Goal: Task Accomplishment & Management: Complete application form

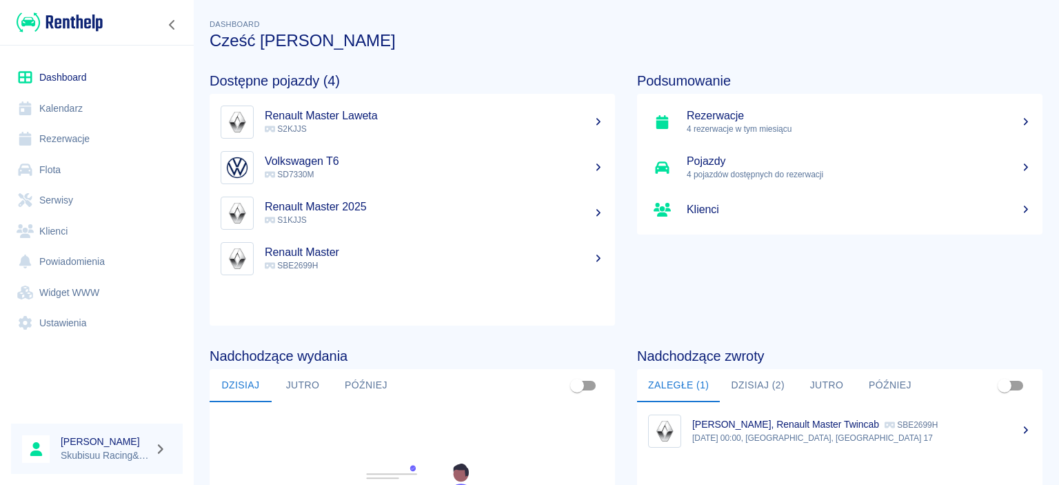
click at [722, 131] on p "4 rezerwacje w tym miesiącu" at bounding box center [859, 129] width 345 height 12
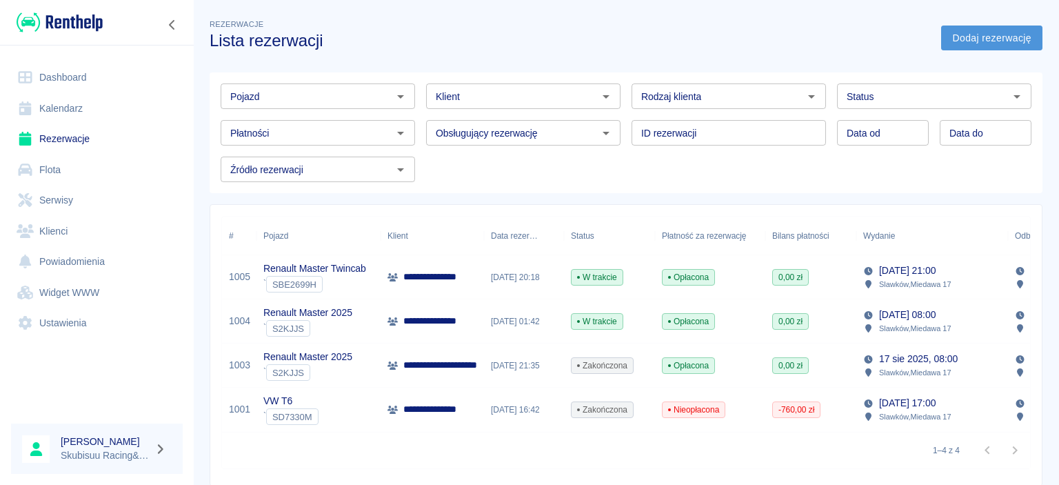
click at [971, 38] on link "Dodaj rezerwację" at bounding box center [991, 39] width 101 height 26
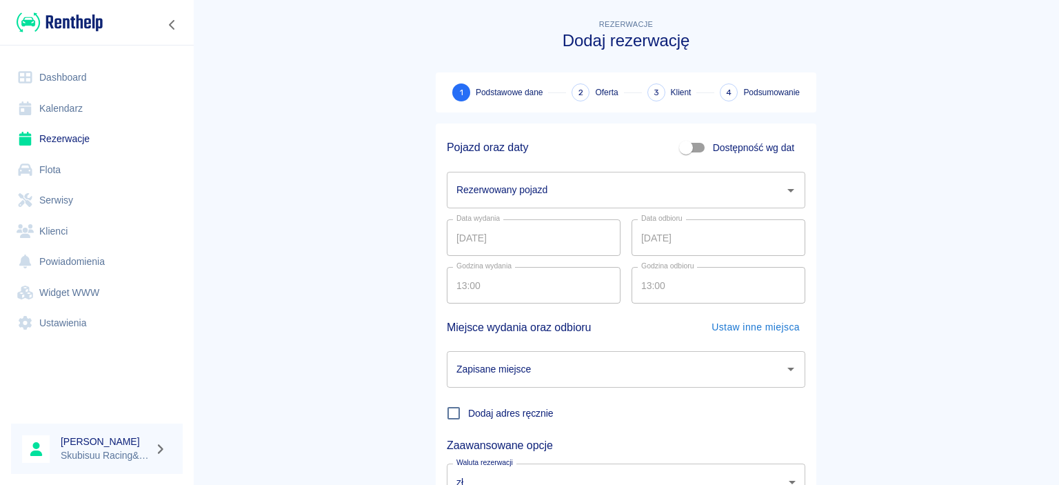
click at [551, 192] on input "Rezerwowany pojazd" at bounding box center [615, 190] width 325 height 24
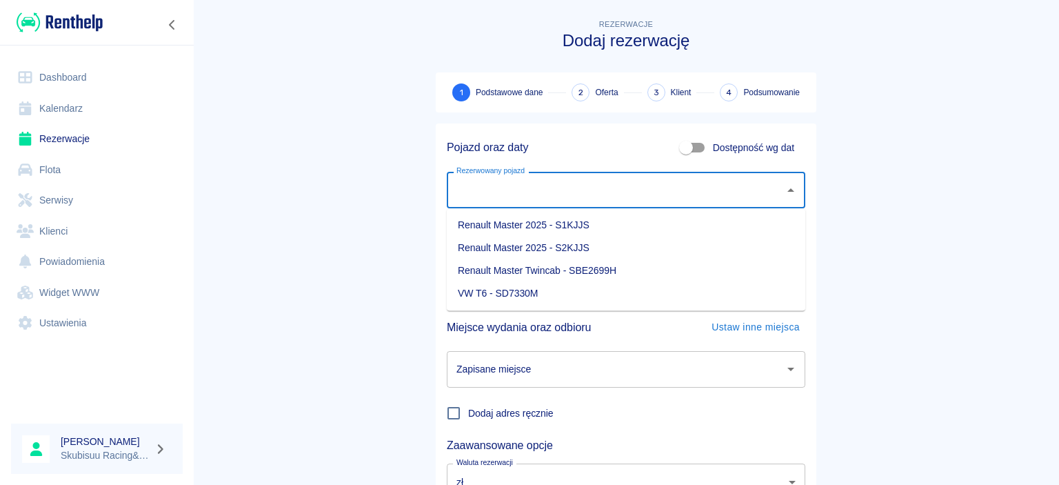
click at [582, 243] on li "Renault Master 2025 - S2KJJS" at bounding box center [626, 247] width 359 height 23
type input "Renault Master 2025 - S2KJJS"
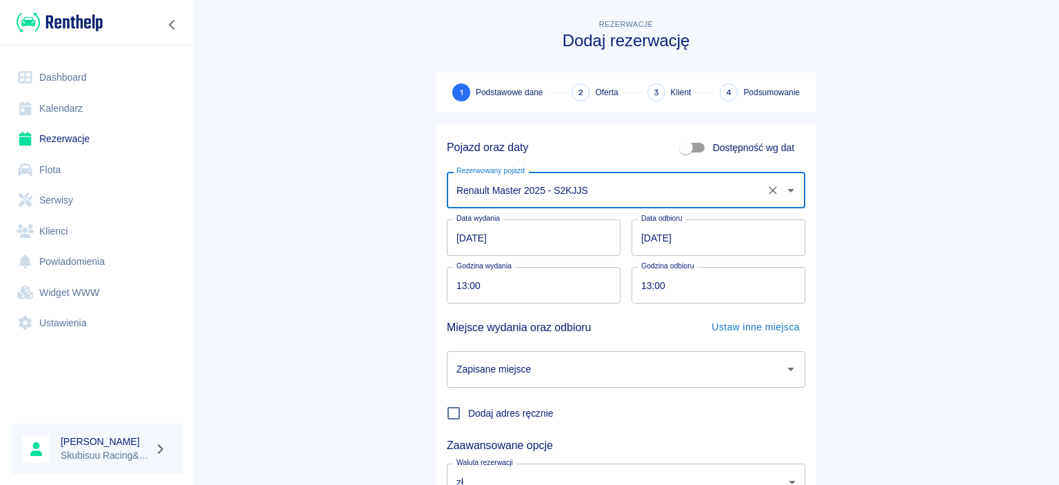
click at [709, 294] on input "13:00" at bounding box center [714, 285] width 164 height 37
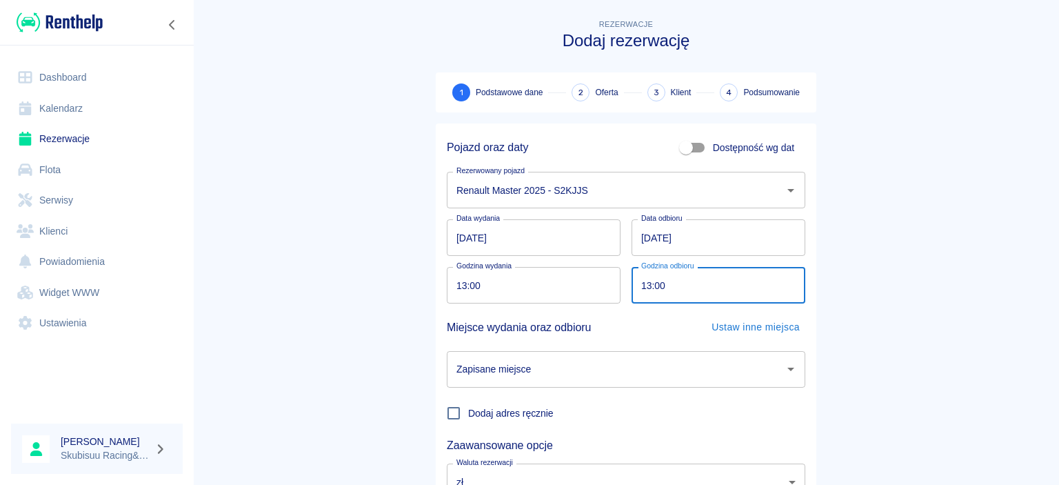
click at [649, 240] on input "[DATE]" at bounding box center [719, 237] width 174 height 37
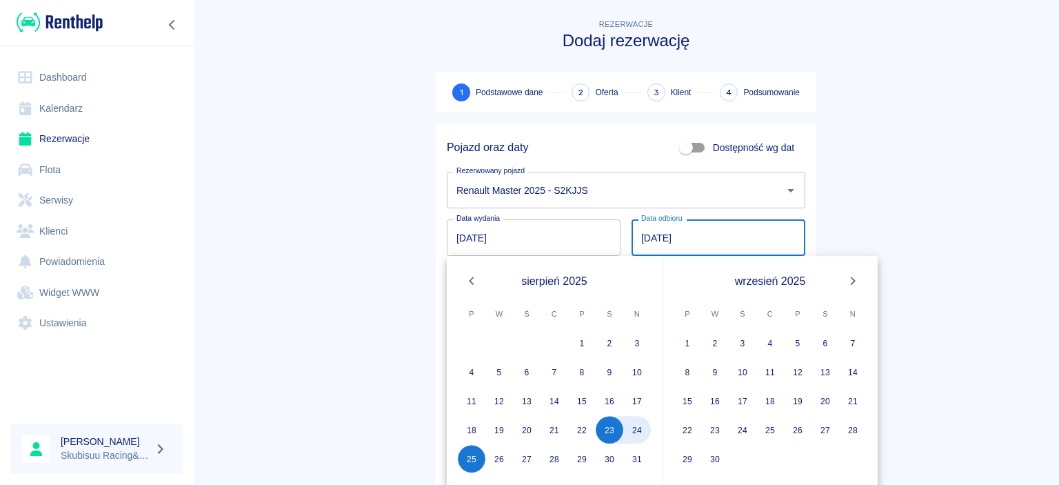
click at [725, 240] on input "[DATE]" at bounding box center [719, 237] width 174 height 37
type input "[DATE]"
click at [844, 237] on main "Rezerwacje Dodaj rezerwację 1 Podstawowe dane 2 Oferta 3 Klient 4 Podsumowanie …" at bounding box center [626, 288] width 866 height 542
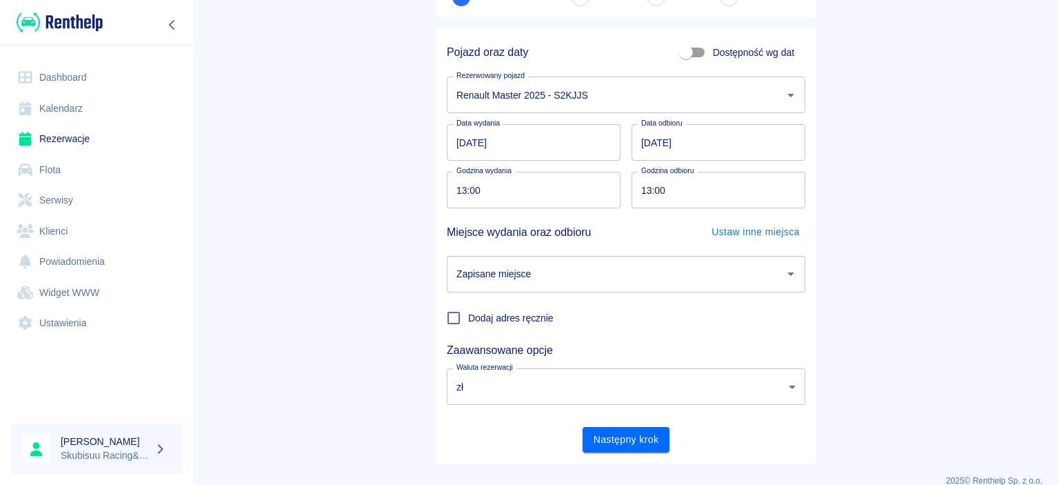
scroll to position [114, 0]
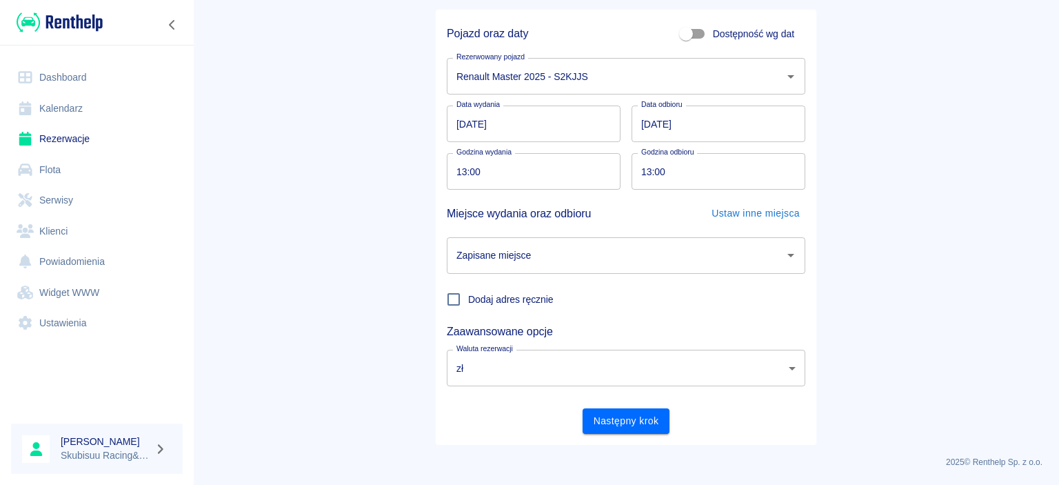
click at [558, 259] on input "Zapisane miejsce" at bounding box center [615, 255] width 325 height 24
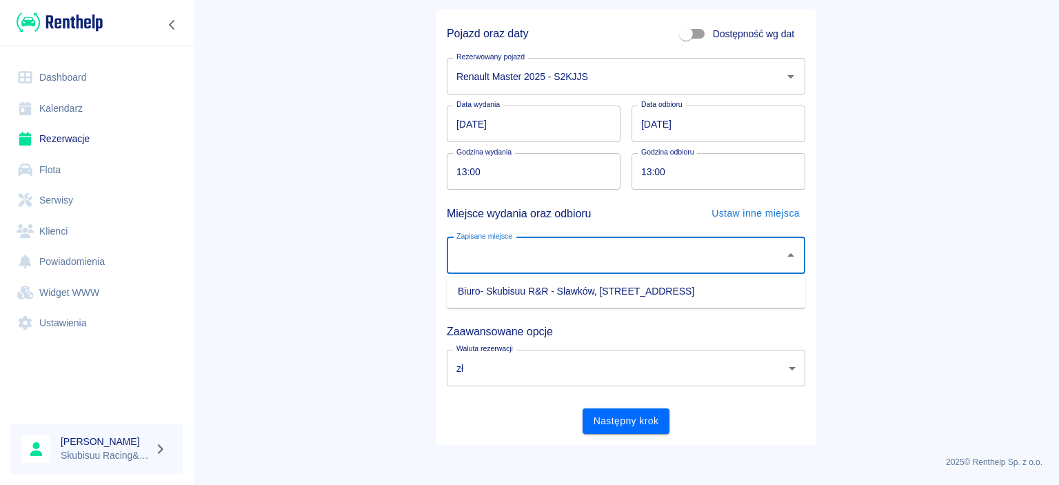
click at [534, 284] on li "Biuro- Skubisuu R&R - Slawków, [STREET_ADDRESS]" at bounding box center [626, 291] width 359 height 23
type input "Biuro- Skubisuu R&R - Slawków, [STREET_ADDRESS]"
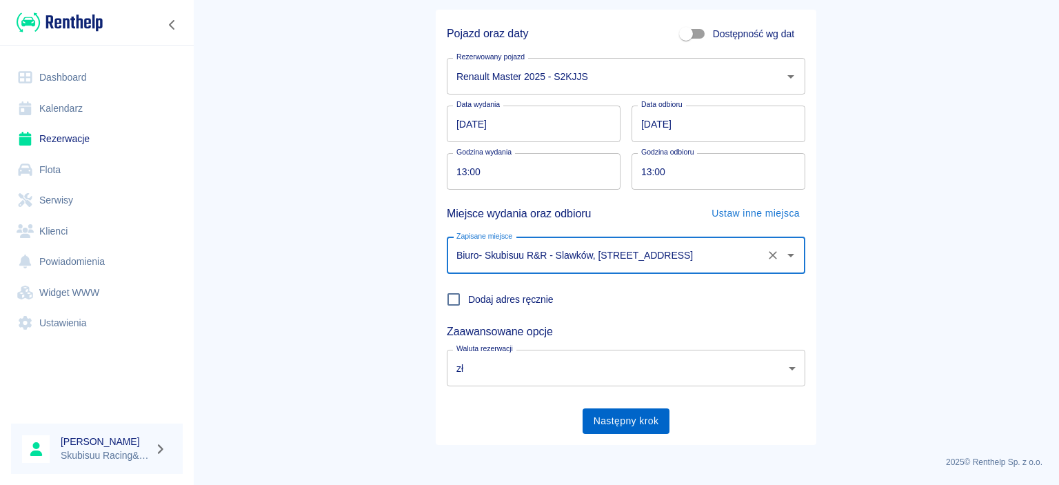
click at [647, 421] on button "Następny krok" at bounding box center [627, 421] width 88 height 26
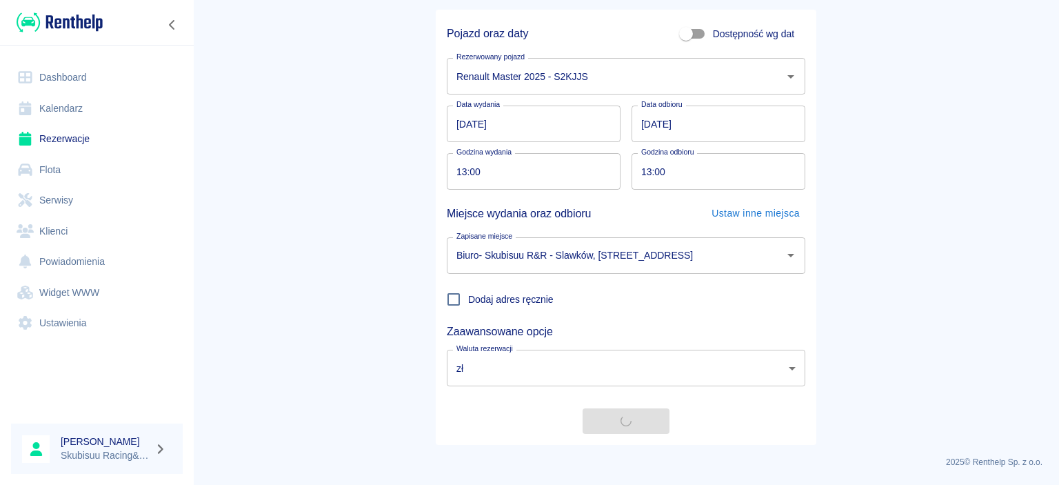
scroll to position [0, 0]
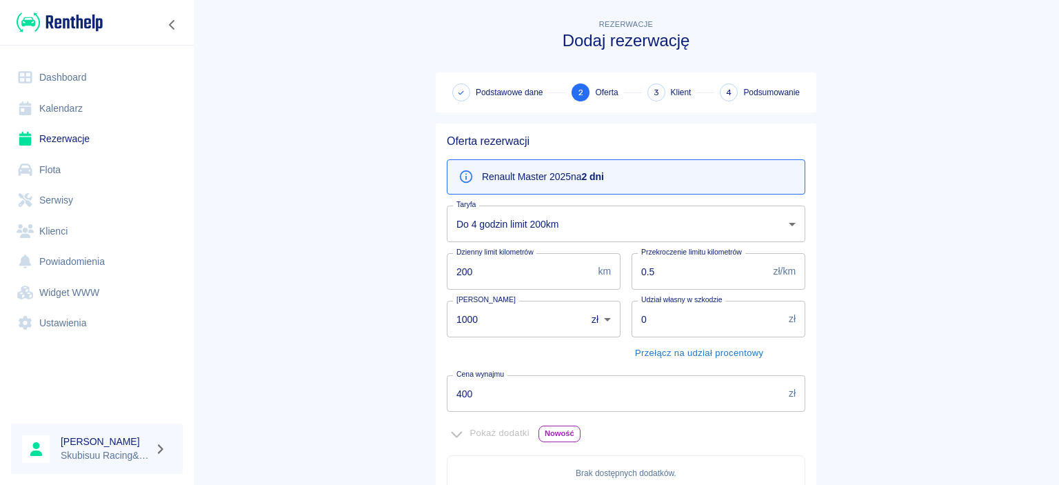
click at [608, 210] on body "Używamy plików Cookies, by zapewnić Ci najlepsze możliwe doświadczenie. Aby dow…" at bounding box center [529, 242] width 1059 height 485
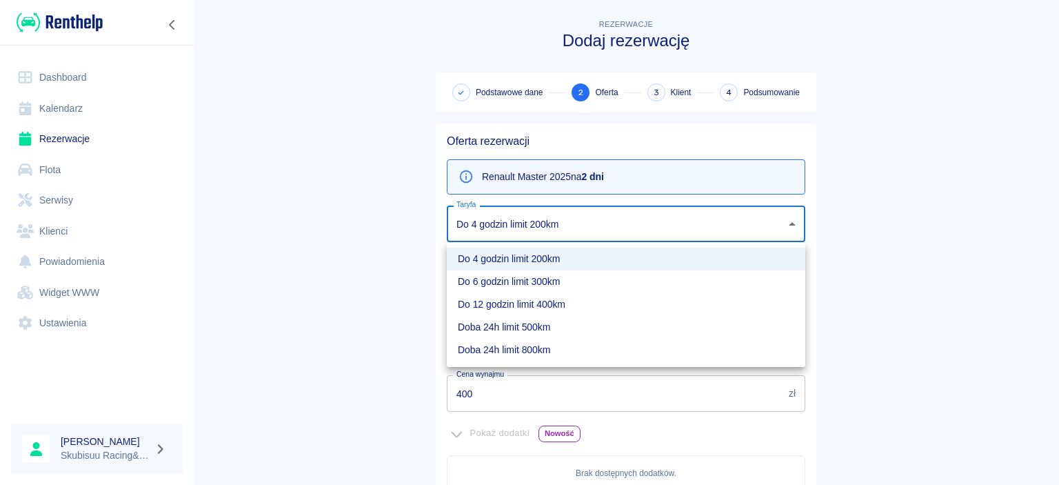
click at [542, 350] on li "Doba 24h limit 800km" at bounding box center [626, 350] width 359 height 23
type input "d943bca2-41cf-4a07-82c1-4f2104e8d482"
type input "800"
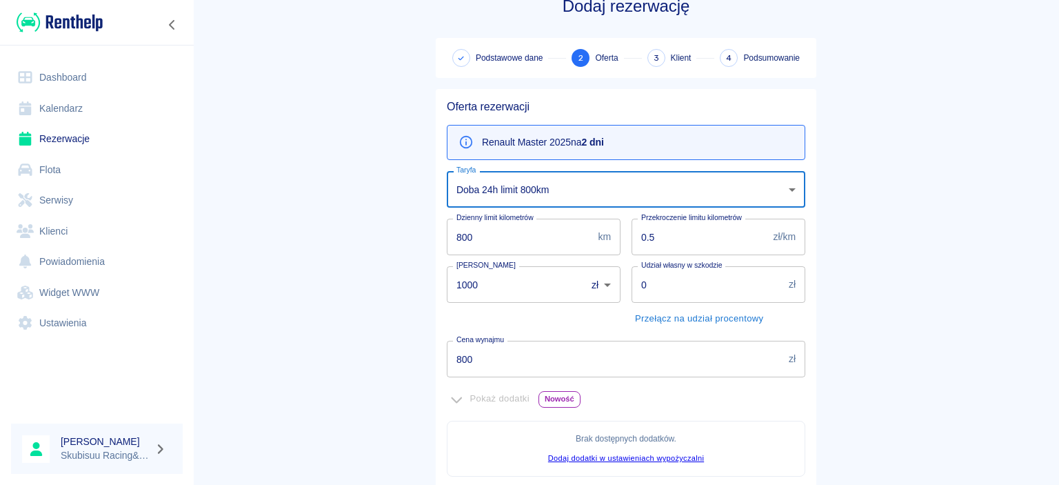
scroll to position [66, 0]
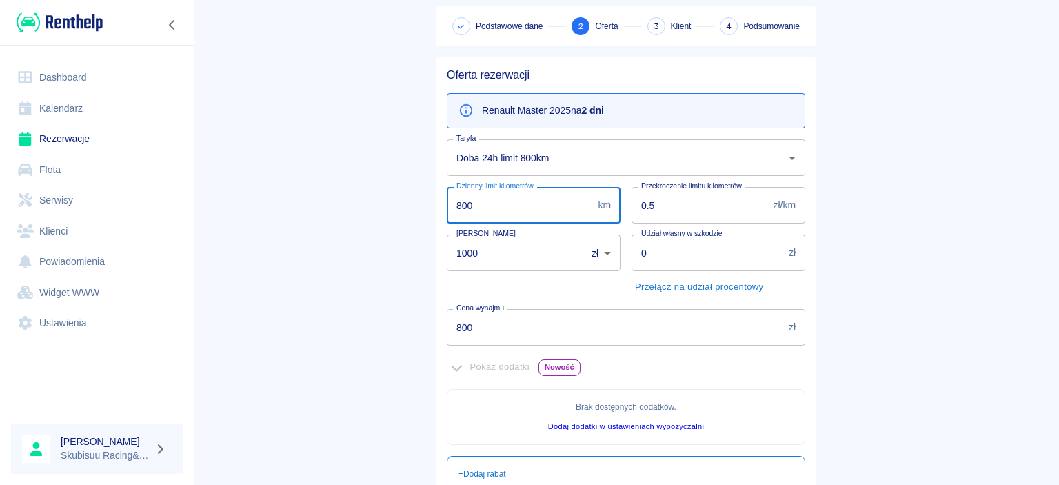
drag, startPoint x: 506, startPoint y: 205, endPoint x: 343, endPoint y: 208, distance: 162.7
click at [447, 208] on input "800" at bounding box center [519, 205] width 145 height 37
click at [339, 208] on main "Rezerwacje Dodaj rezerwację Podstawowe dane 2 Oferta 3 Klient 4 Podsumowanie Of…" at bounding box center [626, 320] width 866 height 740
click at [447, 216] on input "800" at bounding box center [519, 205] width 145 height 37
click at [419, 204] on div "Rezerwacje Dodaj rezerwację Podstawowe dane 2 Oferta 3 Klient 4 Podsumowanie Of…" at bounding box center [626, 314] width 414 height 751
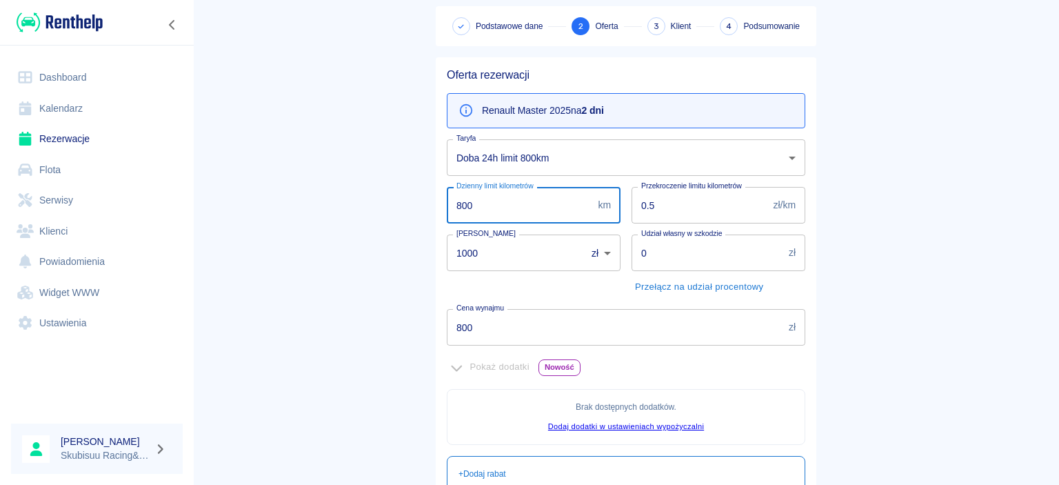
drag, startPoint x: 495, startPoint y: 204, endPoint x: 449, endPoint y: 216, distance: 47.7
click at [449, 216] on input "800" at bounding box center [519, 205] width 145 height 37
click at [419, 206] on main "Rezerwacje Dodaj rezerwację Podstawowe dane 2 Oferta 3 Klient 4 Podsumowanie Of…" at bounding box center [626, 320] width 866 height 740
drag, startPoint x: 480, startPoint y: 205, endPoint x: 421, endPoint y: 211, distance: 59.6
click at [447, 211] on input "800" at bounding box center [519, 205] width 145 height 37
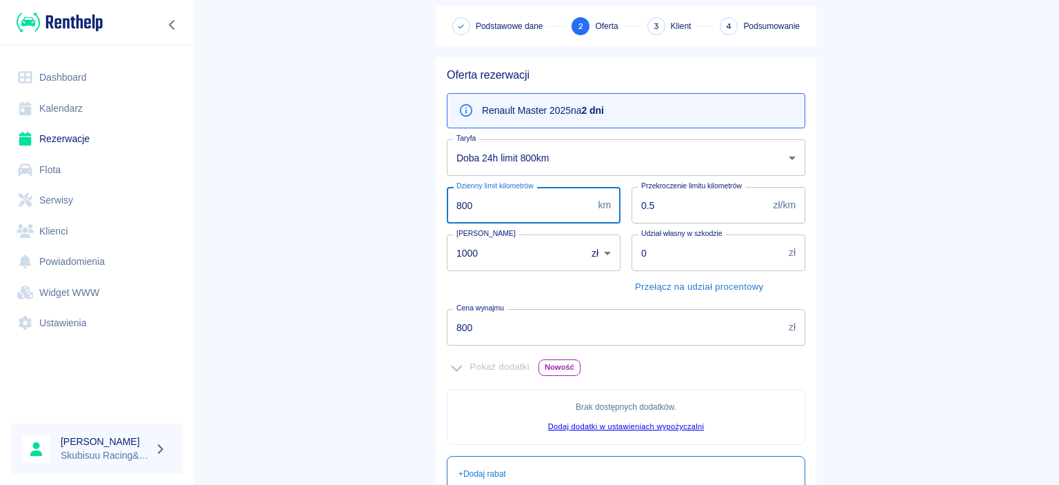
click at [421, 181] on div "Rezerwacje Dodaj rezerwację Podstawowe dane 2 Oferta 3 Klient 4 Podsumowanie Of…" at bounding box center [626, 314] width 414 height 751
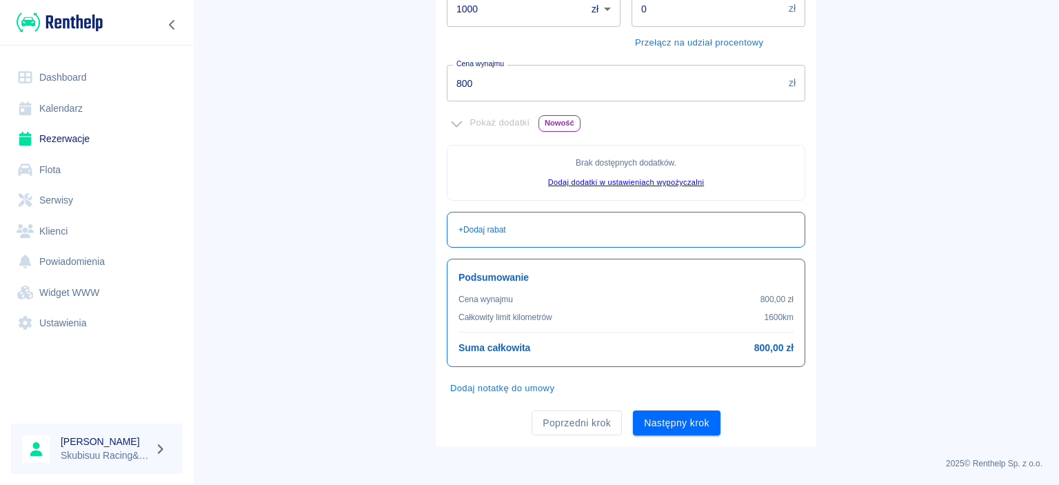
scroll to position [0, 0]
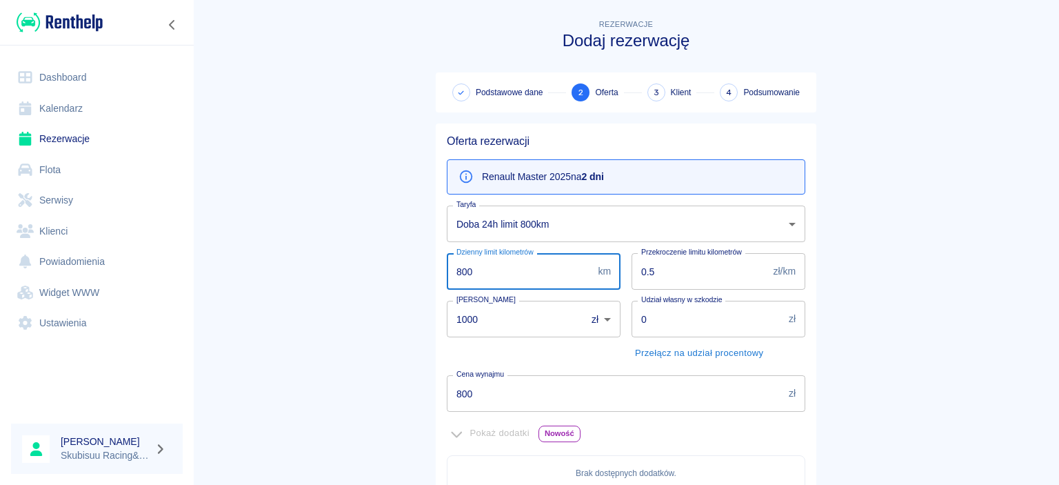
drag, startPoint x: 450, startPoint y: 272, endPoint x: 354, endPoint y: 272, distance: 95.8
click at [447, 272] on input "800" at bounding box center [519, 271] width 145 height 37
type input "2000"
click at [346, 266] on main "Rezerwacje Dodaj rezerwację Podstawowe dane 2 Oferta 3 Klient 4 Podsumowanie Of…" at bounding box center [626, 387] width 866 height 740
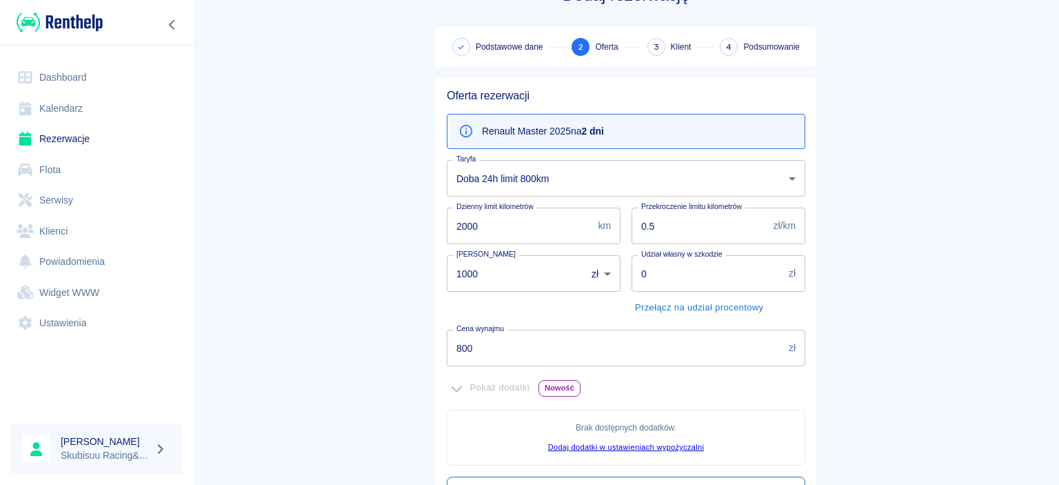
scroll to position [178, 0]
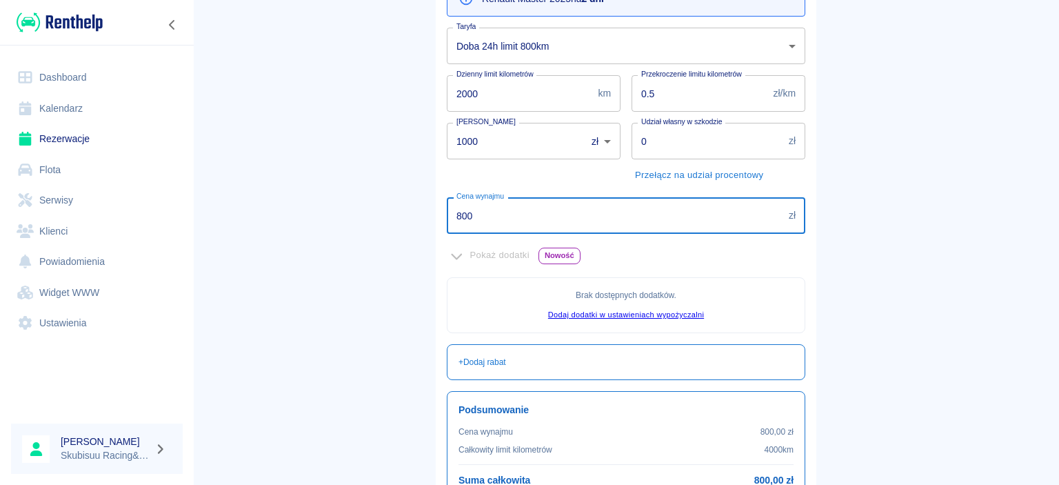
drag, startPoint x: 531, startPoint y: 214, endPoint x: 366, endPoint y: 237, distance: 166.3
click at [447, 234] on input "800" at bounding box center [615, 215] width 336 height 37
type input "1000"
click at [328, 230] on main "Rezerwacje Dodaj rezerwację Podstawowe dane 2 Oferta 3 Klient 4 Podsumowanie Of…" at bounding box center [626, 209] width 866 height 740
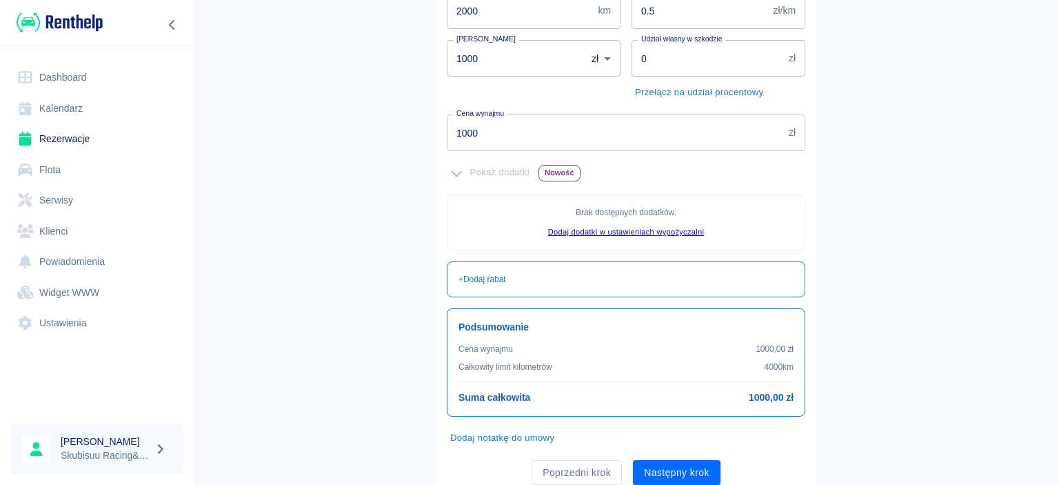
scroll to position [310, 0]
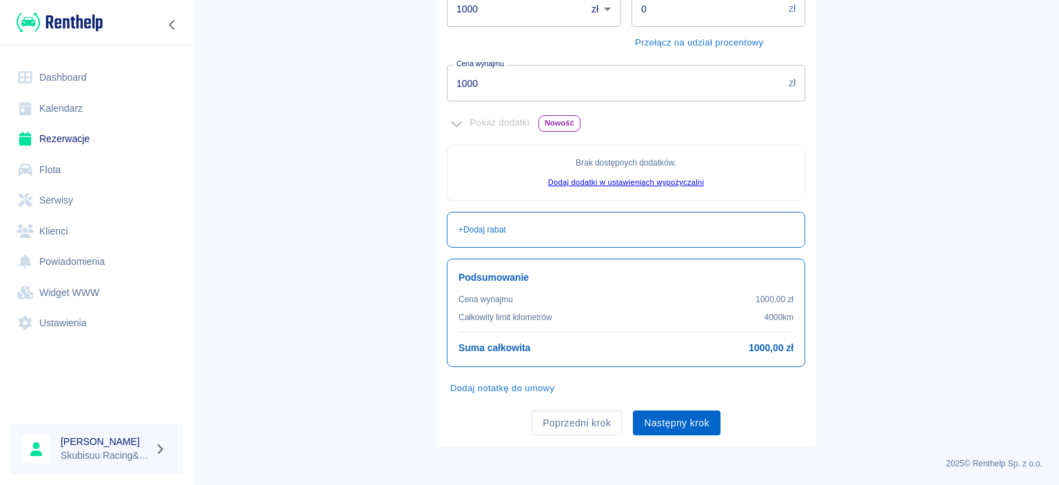
click at [660, 419] on button "Następny krok" at bounding box center [677, 423] width 88 height 26
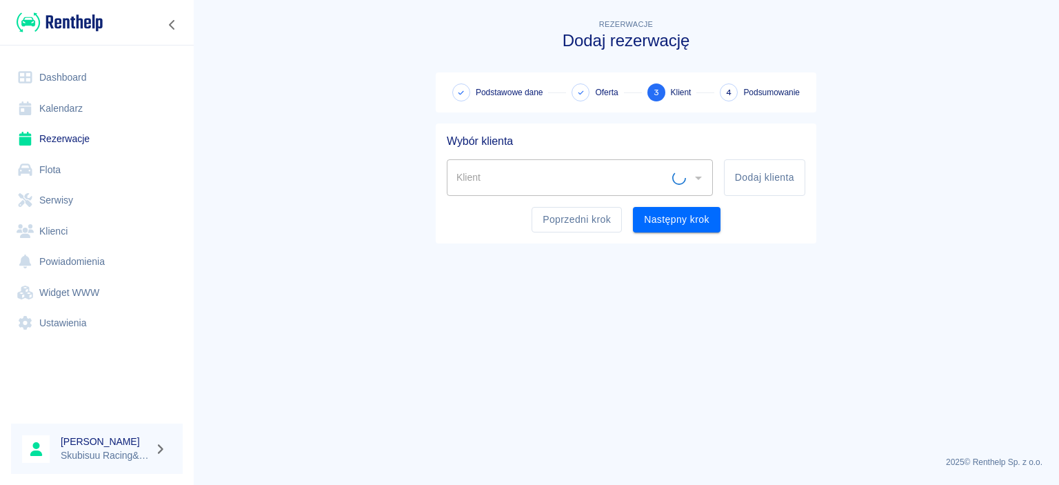
scroll to position [0, 0]
click at [758, 172] on button "Dodaj klienta" at bounding box center [764, 177] width 81 height 37
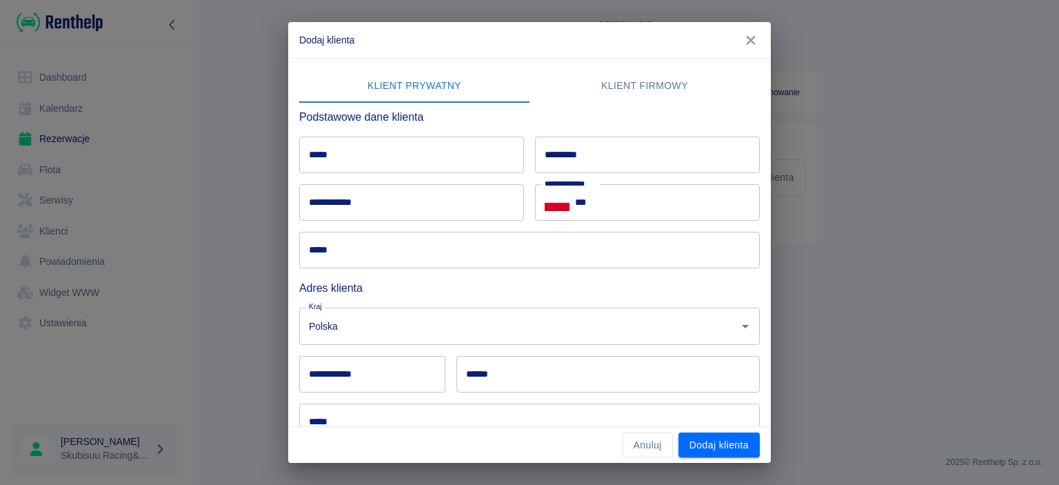
click at [436, 168] on input "*****" at bounding box center [411, 155] width 225 height 37
type input "*"
type input "****"
click at [605, 171] on input "*********" at bounding box center [647, 155] width 225 height 37
type input "**********"
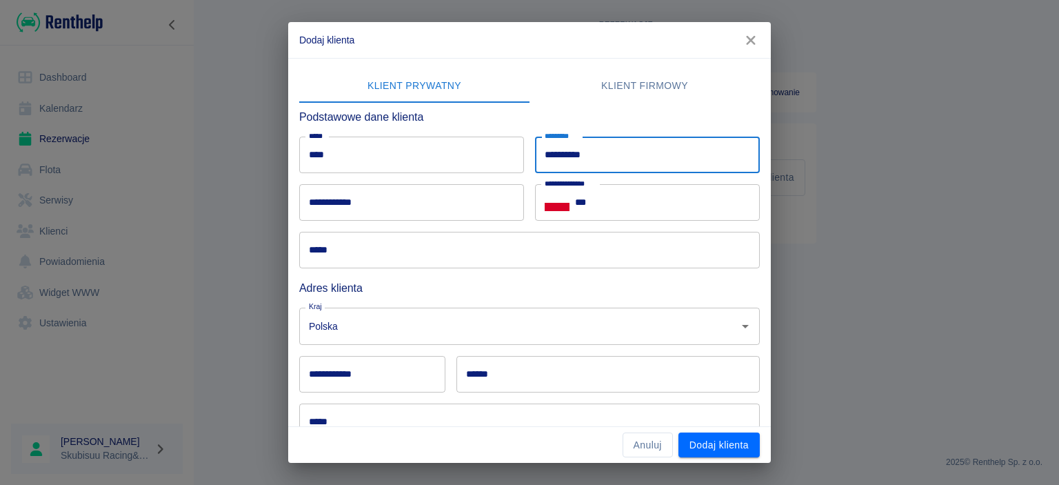
click at [687, 205] on input "***" at bounding box center [667, 202] width 185 height 37
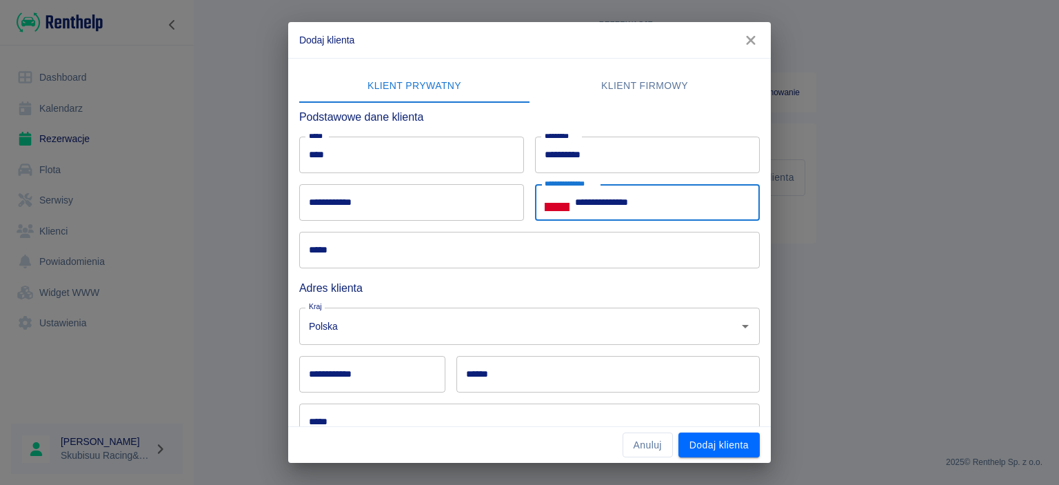
type input "**********"
click at [399, 239] on input "*****" at bounding box center [529, 250] width 461 height 37
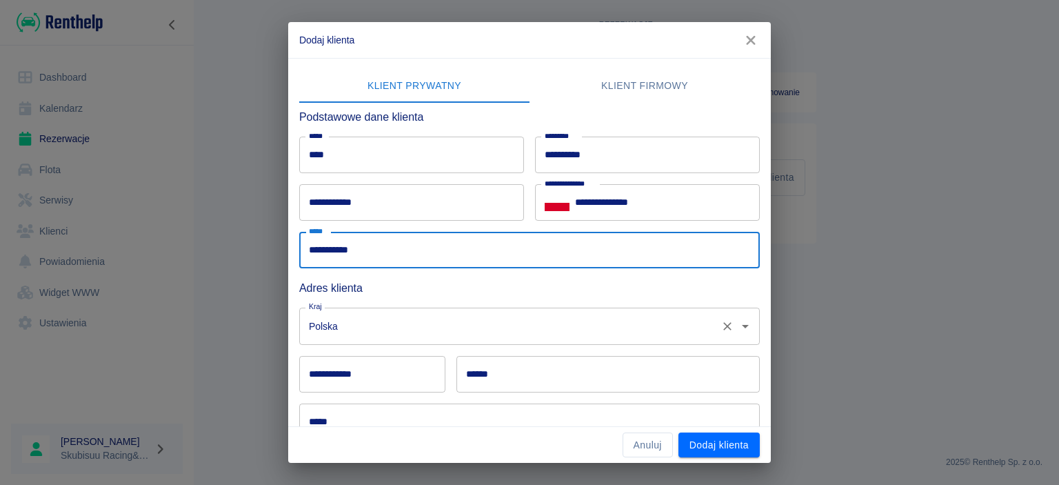
type input "**********"
click at [550, 323] on input "Polska" at bounding box center [510, 326] width 410 height 24
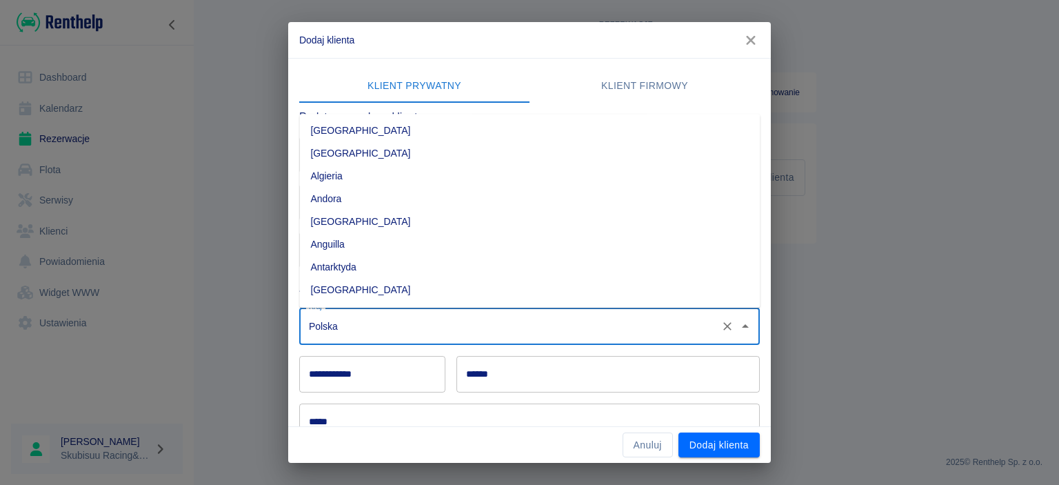
scroll to position [3589, 0]
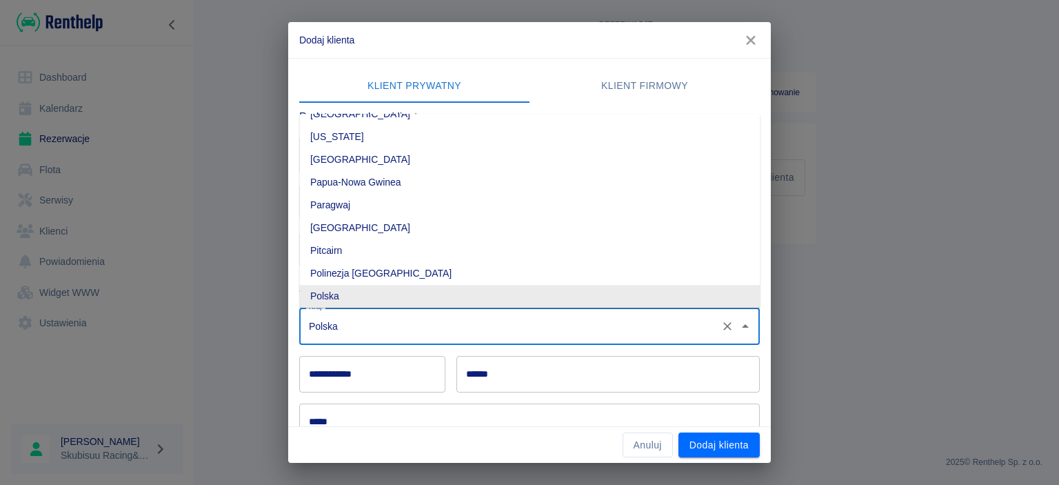
click at [479, 298] on li "Polska" at bounding box center [529, 296] width 461 height 23
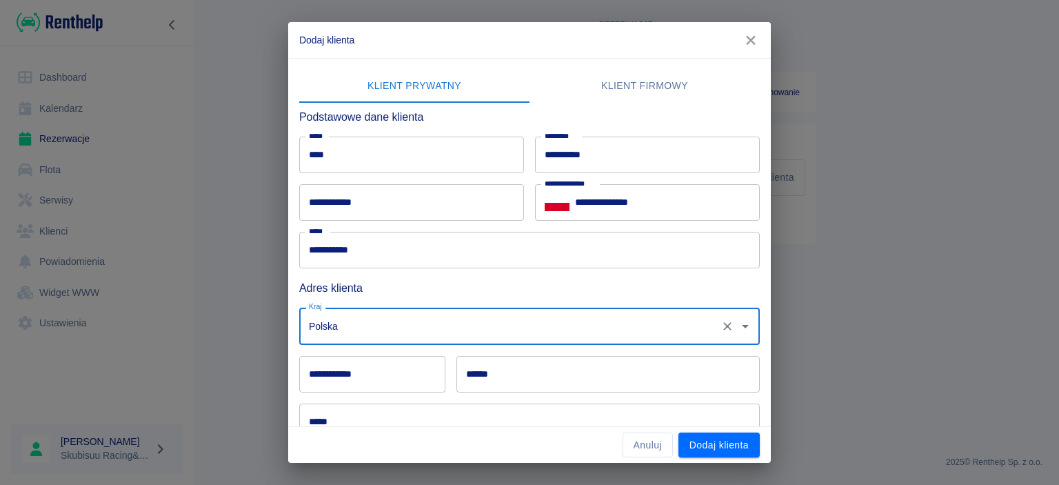
click at [440, 290] on h6 "Adres klienta" at bounding box center [529, 287] width 461 height 17
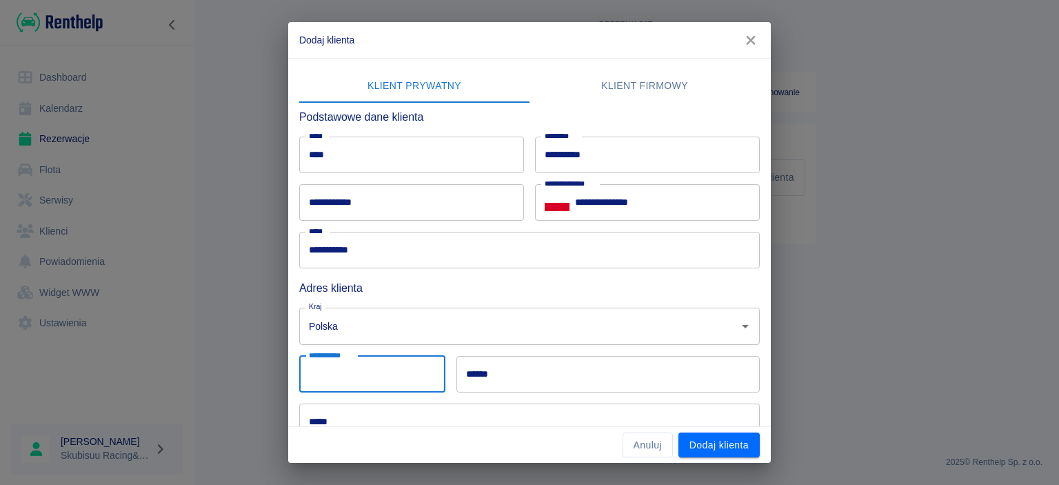
click at [382, 374] on input "**********" at bounding box center [372, 374] width 146 height 37
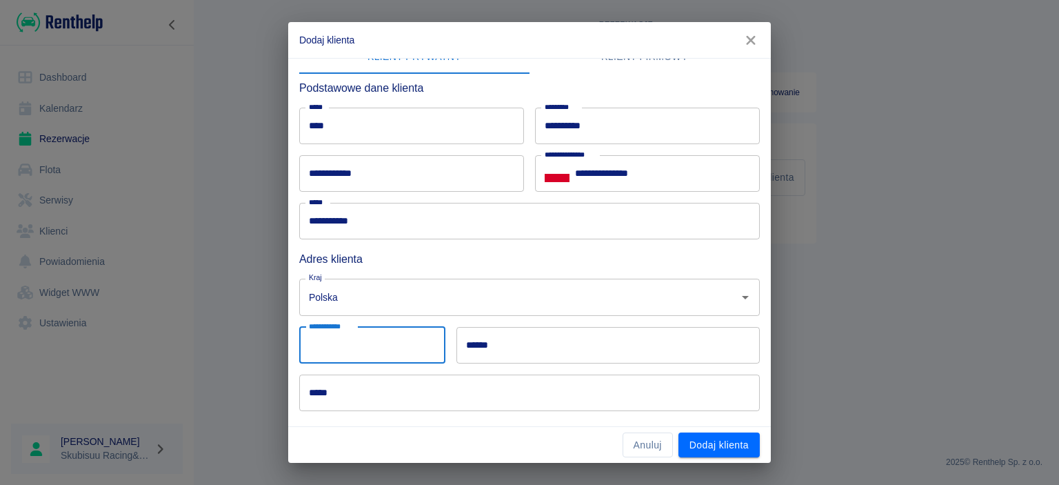
scroll to position [0, 0]
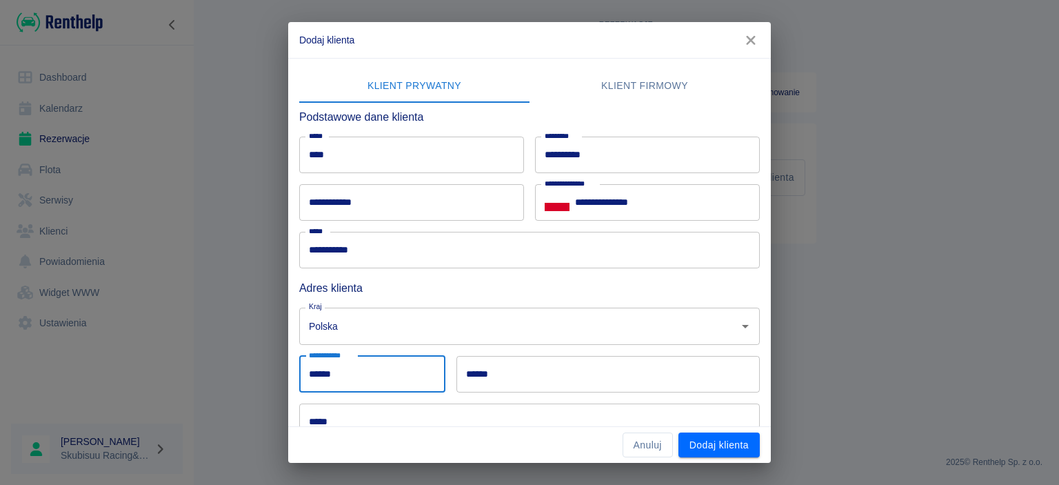
type input "******"
click at [632, 360] on input "******" at bounding box center [607, 374] width 303 height 37
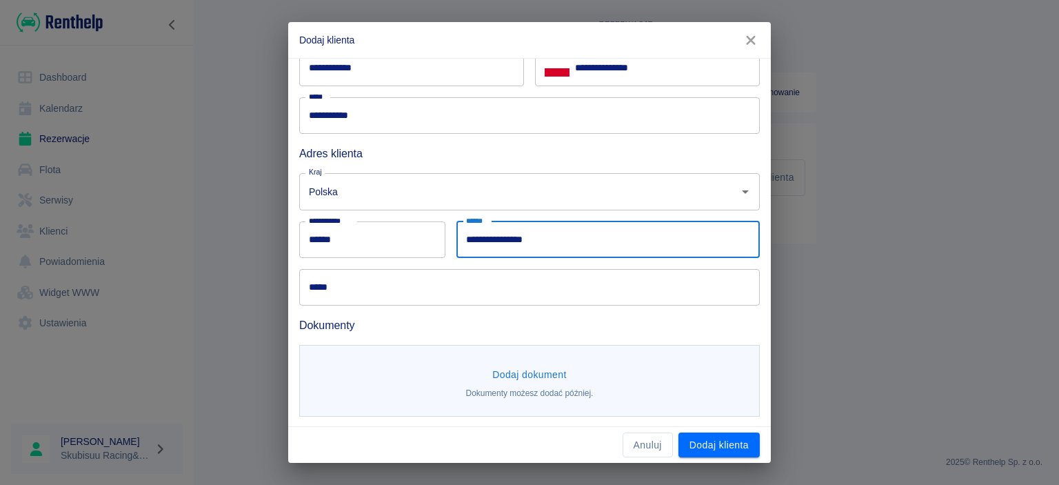
scroll to position [136, 0]
type input "**********"
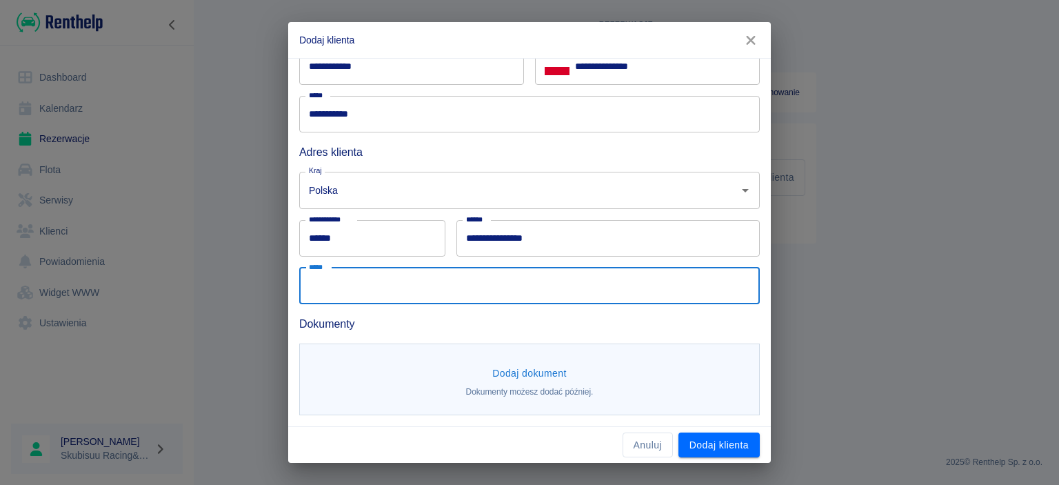
click at [488, 296] on input "*****" at bounding box center [529, 286] width 461 height 37
type input "**********"
click at [534, 365] on button "Dodaj dokument" at bounding box center [529, 374] width 85 height 26
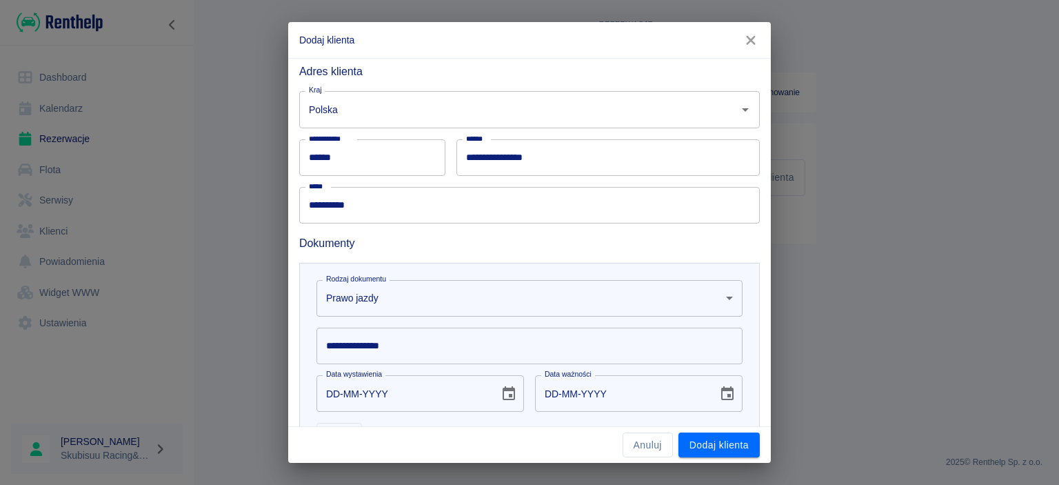
scroll to position [268, 0]
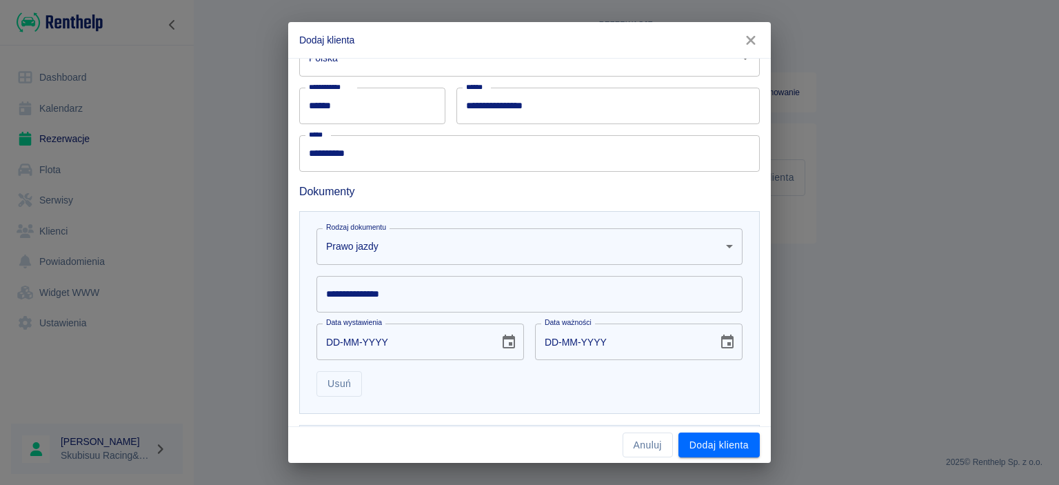
click at [424, 298] on input "**********" at bounding box center [529, 294] width 426 height 37
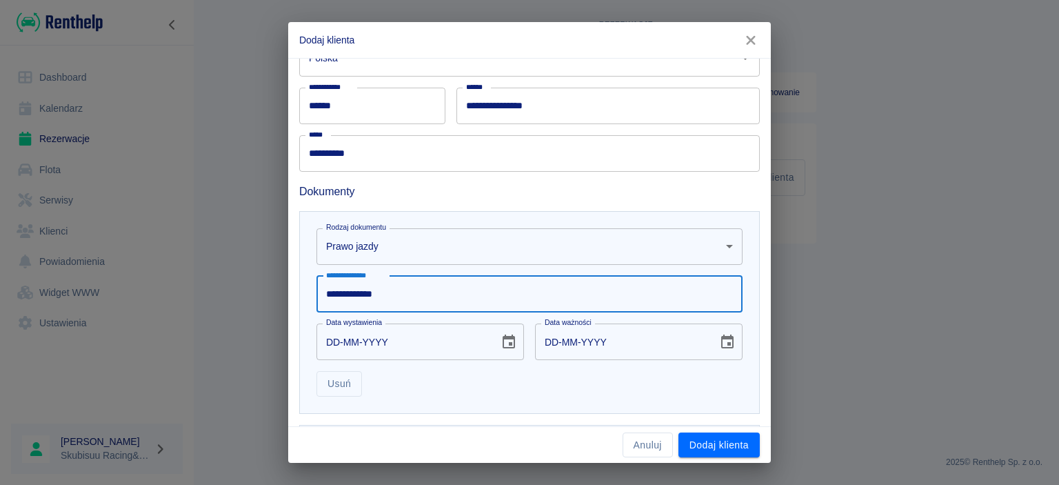
type input "**********"
click at [332, 343] on input "DD-MM-YYYY" at bounding box center [402, 341] width 173 height 37
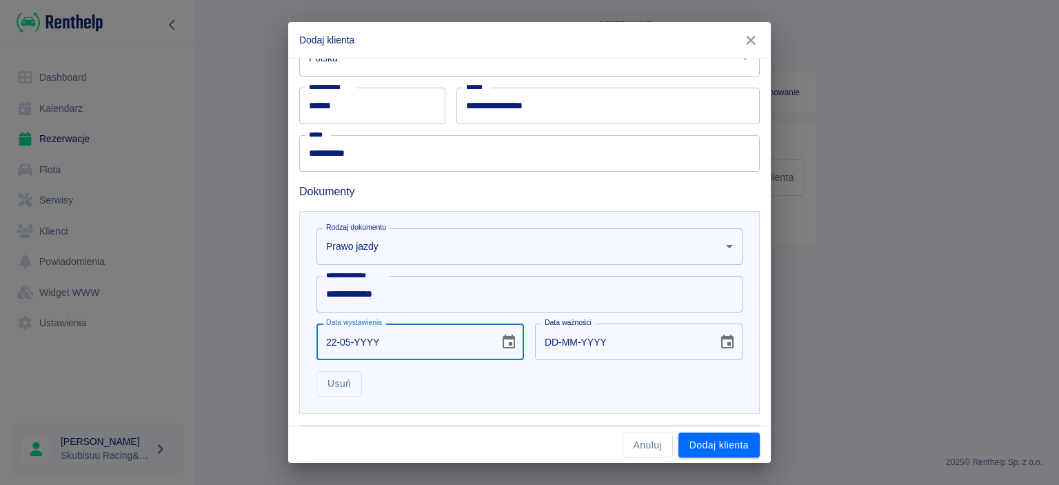
type input "22-05-0002"
type input "22-05-0012"
type input "22-05-0020"
type input "22-05-0030"
type input "22-05-0202"
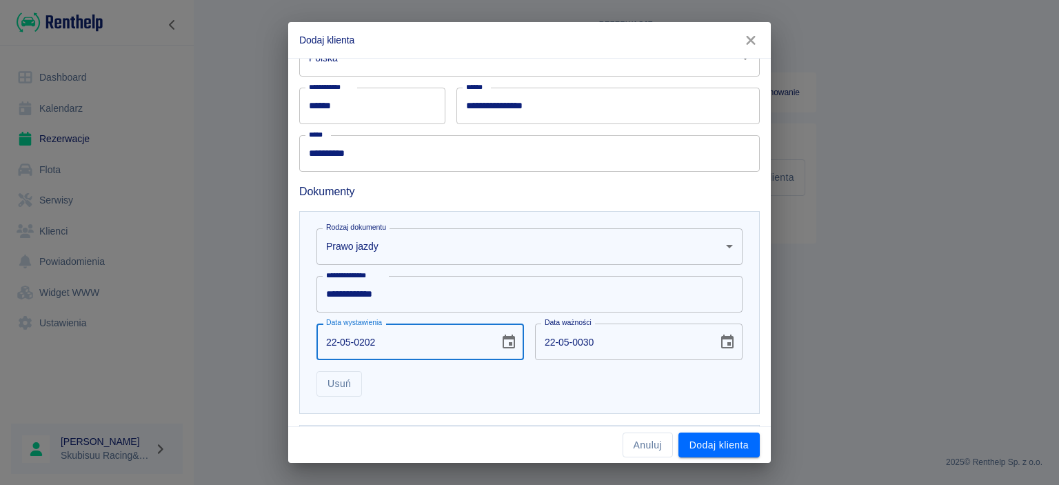
type input "22-05-0212"
type input "[DATE]"
click at [547, 343] on input "[DATE]" at bounding box center [621, 341] width 173 height 37
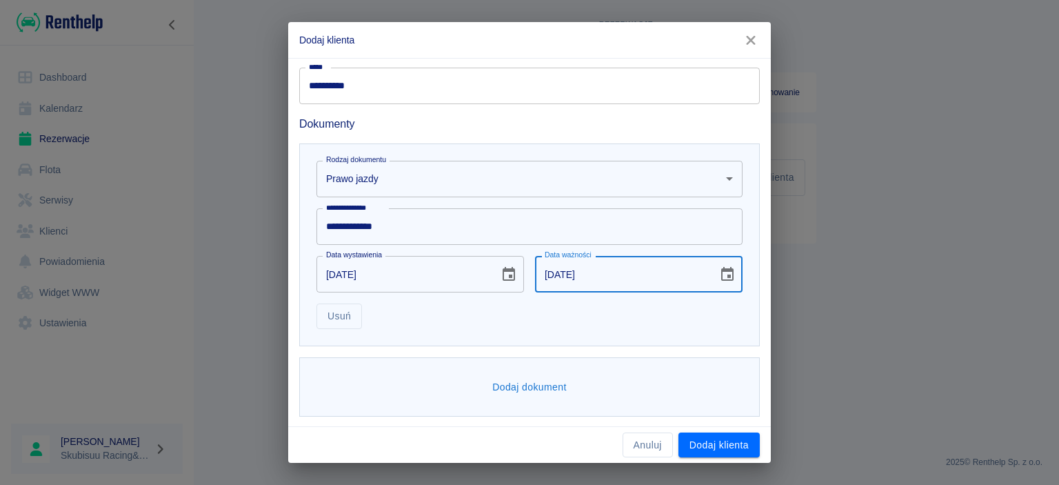
scroll to position [336, 0]
type input "[DATE]"
click at [558, 381] on button "Dodaj dokument" at bounding box center [529, 387] width 85 height 26
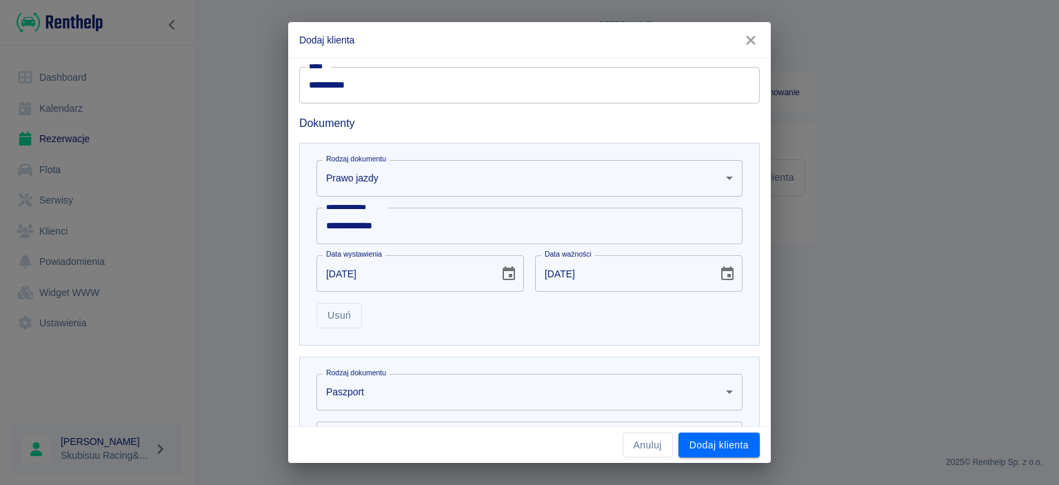
scroll to position [535, 0]
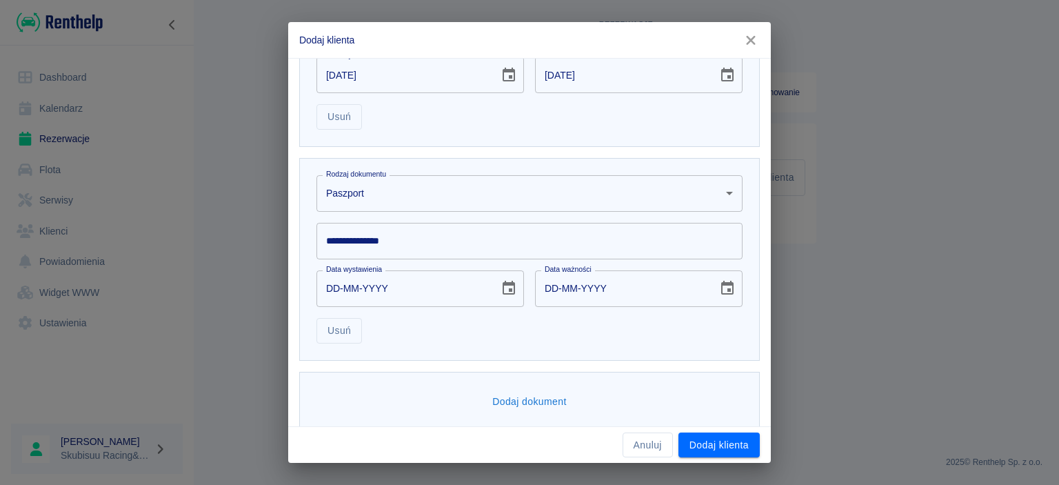
click at [463, 199] on body "**********" at bounding box center [529, 242] width 1059 height 485
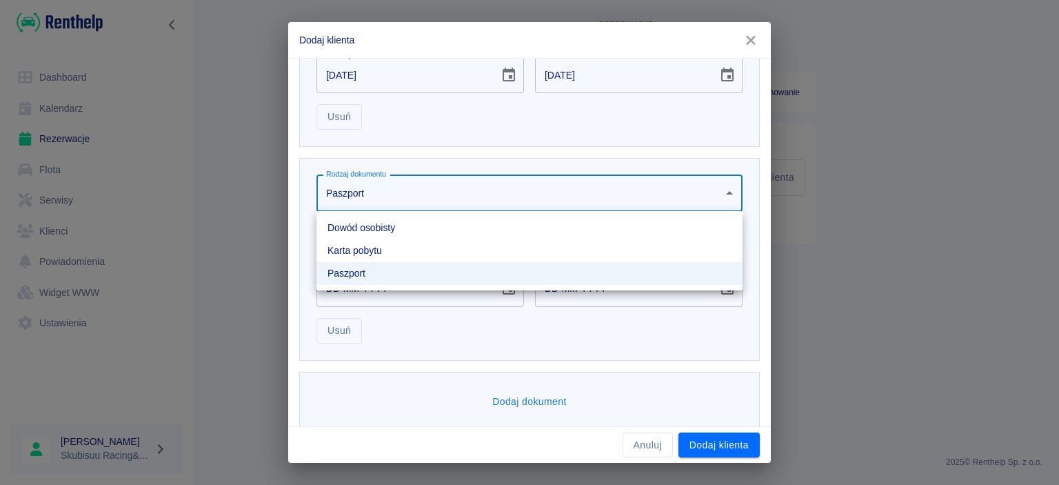
click at [436, 253] on li "Karta pobytu" at bounding box center [529, 250] width 426 height 23
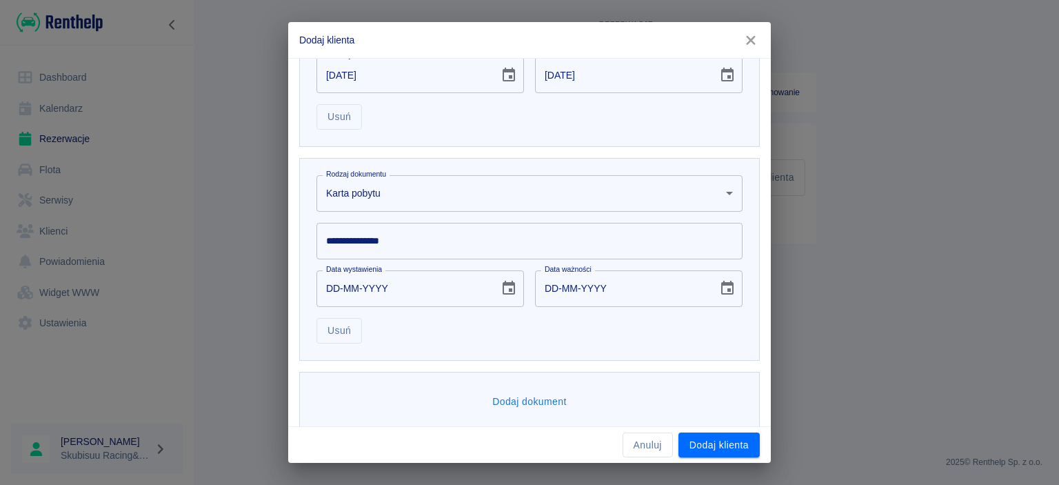
click at [436, 253] on input "**********" at bounding box center [529, 241] width 426 height 37
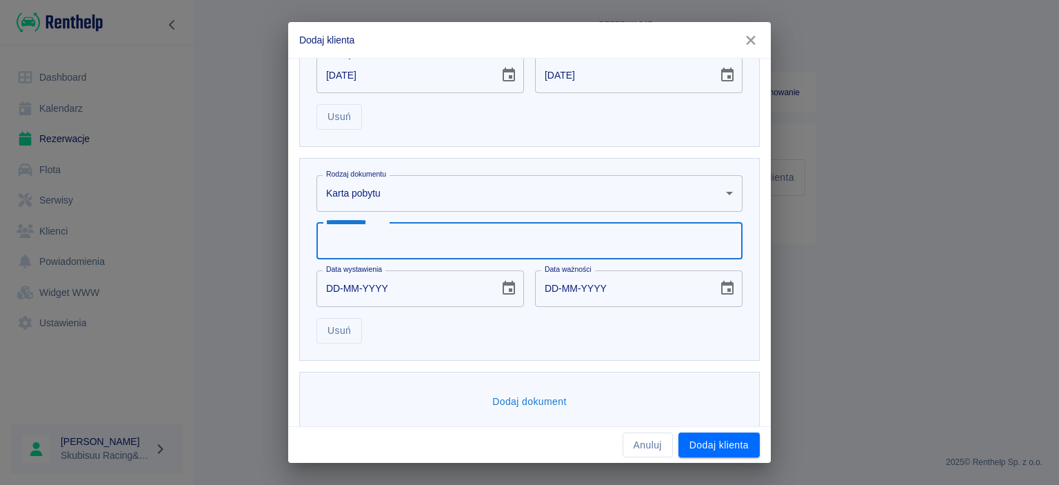
click at [421, 281] on input "DD-MM-YYYY" at bounding box center [402, 288] width 173 height 37
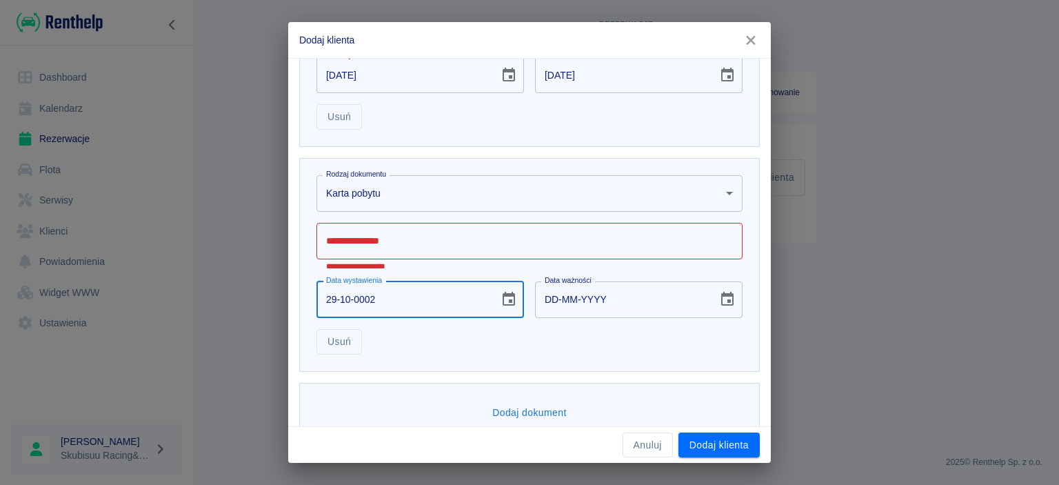
type input "29-10-0020"
type input "29-10-0030"
type input "[DATE]"
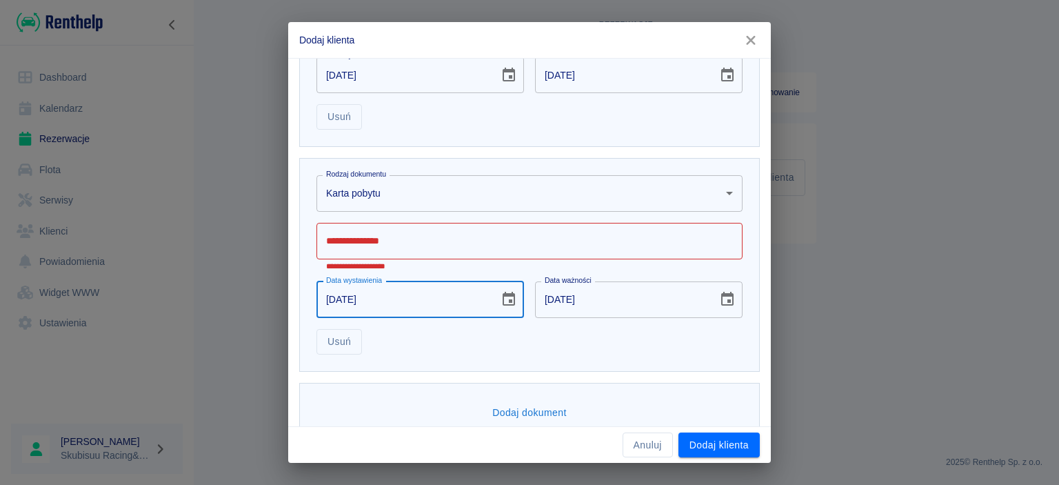
click at [434, 243] on input "**********" at bounding box center [529, 241] width 426 height 37
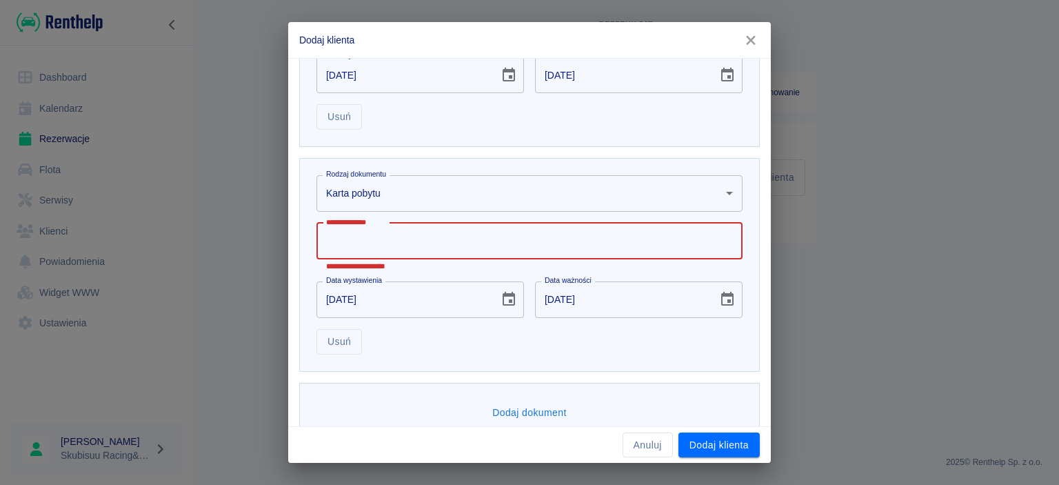
click at [545, 299] on input "[DATE]" at bounding box center [621, 299] width 173 height 37
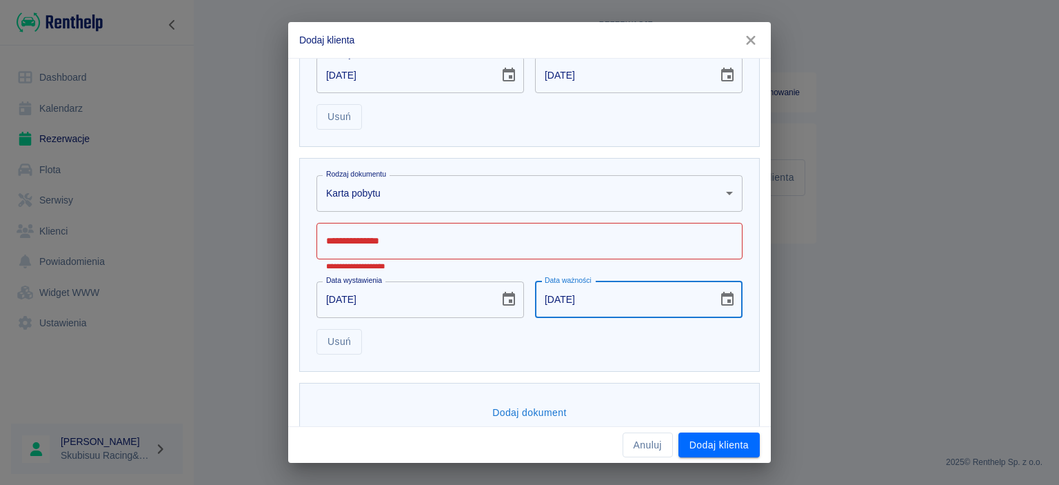
type input "[DATE]"
click at [682, 347] on div "Usuń" at bounding box center [523, 336] width 437 height 37
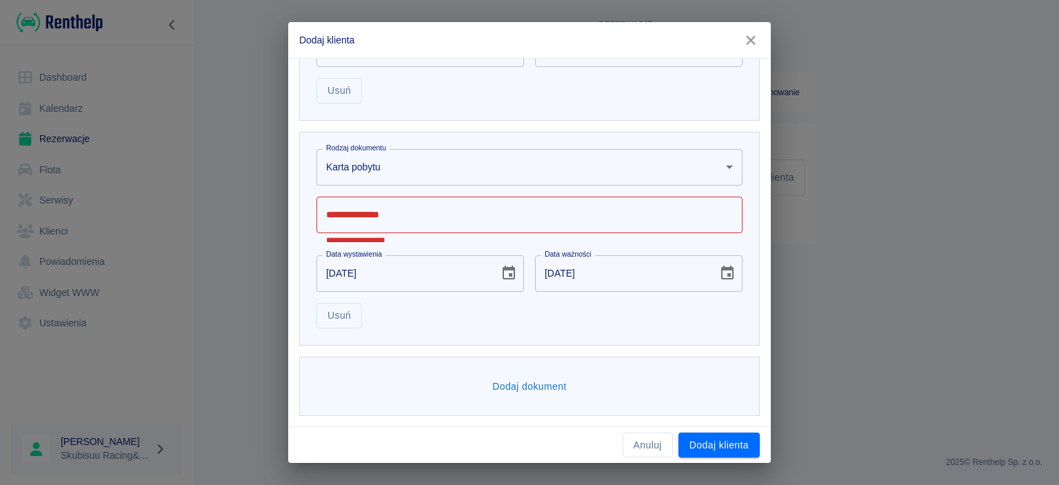
scroll to position [495, 0]
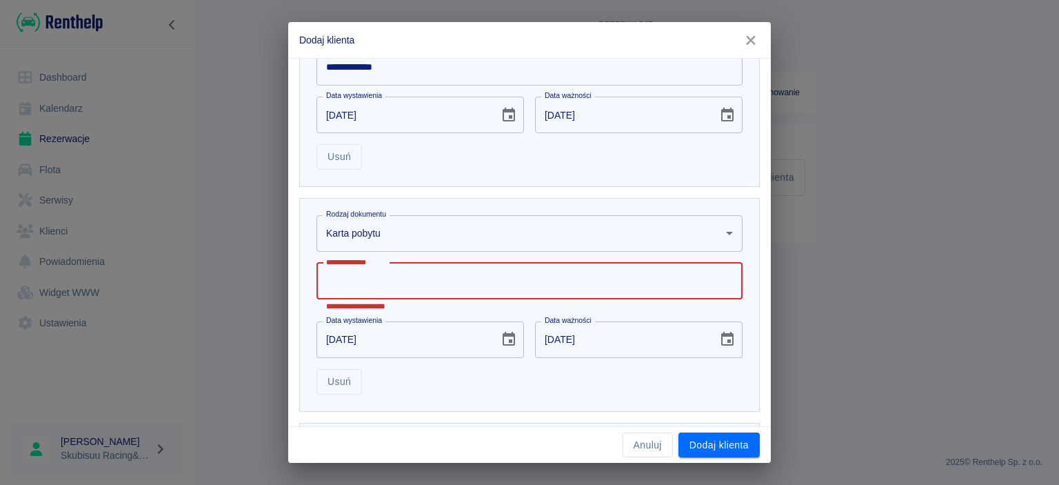
click at [438, 286] on input "**********" at bounding box center [529, 281] width 426 height 37
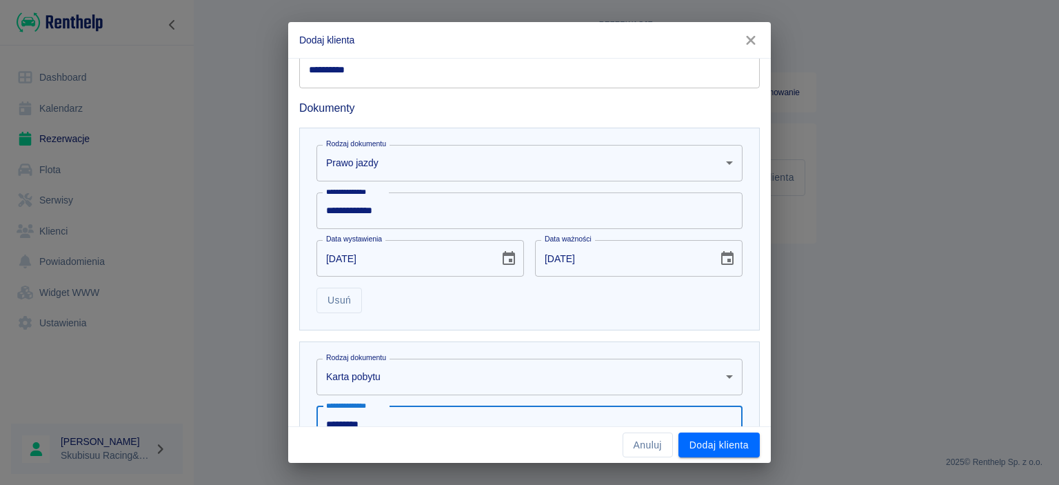
scroll to position [550, 0]
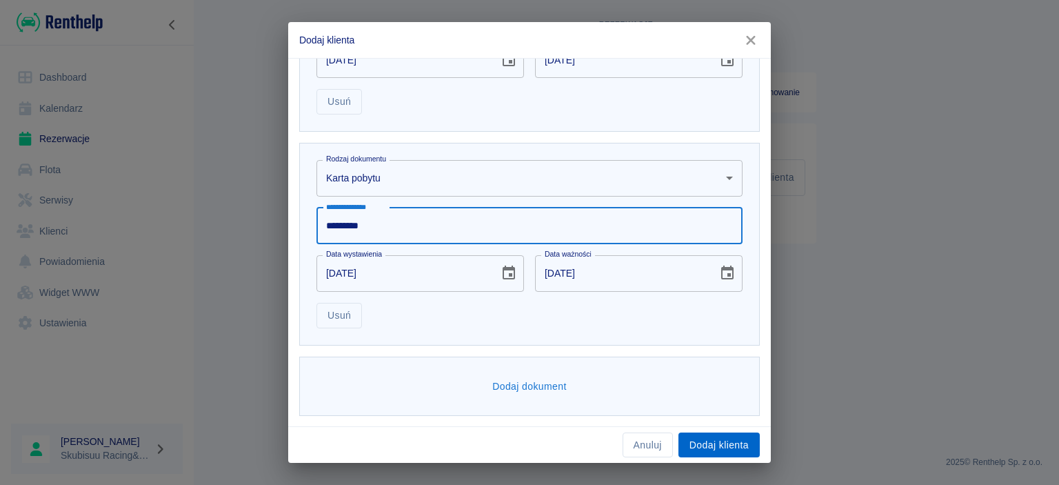
type input "*********"
click at [728, 437] on button "Dodaj klienta" at bounding box center [718, 445] width 81 height 26
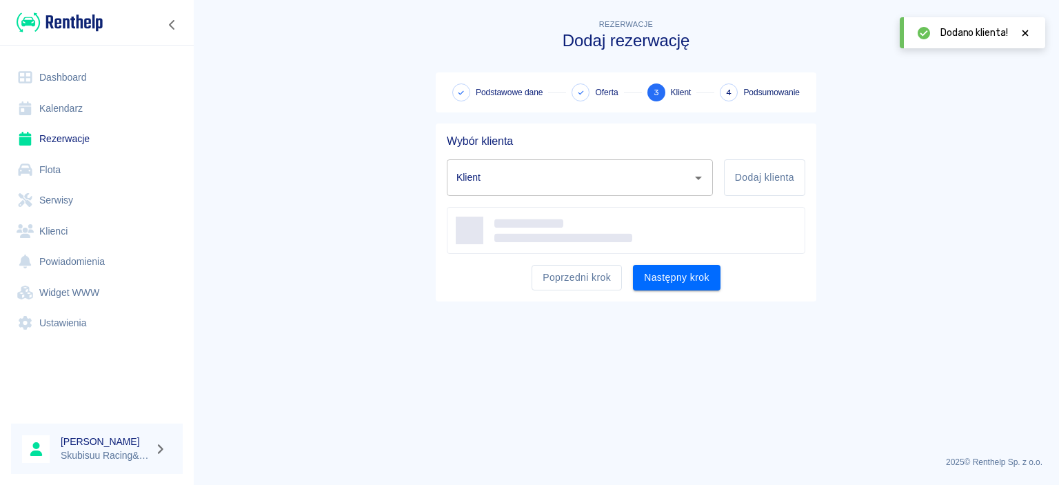
type input "[PERSON_NAME] ([PHONE_NUMBER])"
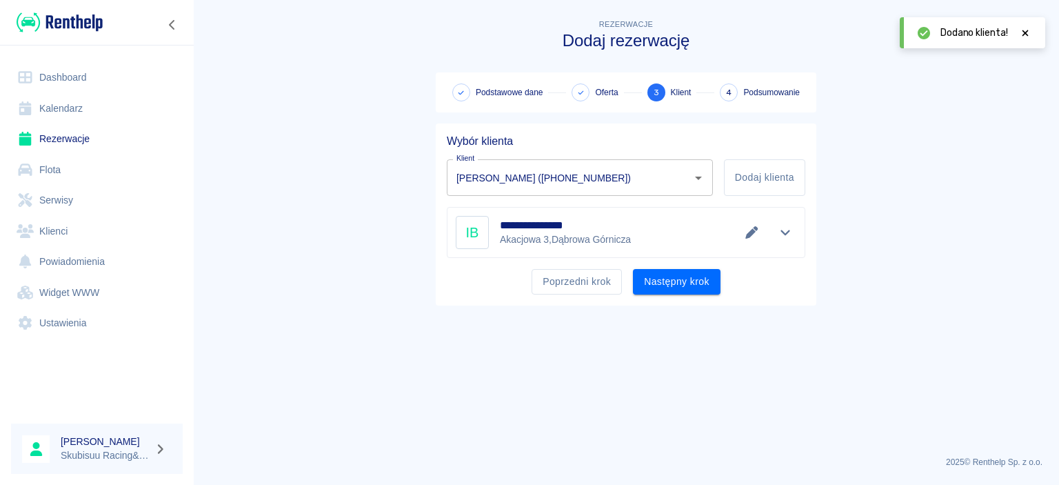
click at [820, 341] on main "**********" at bounding box center [626, 231] width 866 height 428
click at [662, 290] on button "Następny krok" at bounding box center [677, 282] width 88 height 26
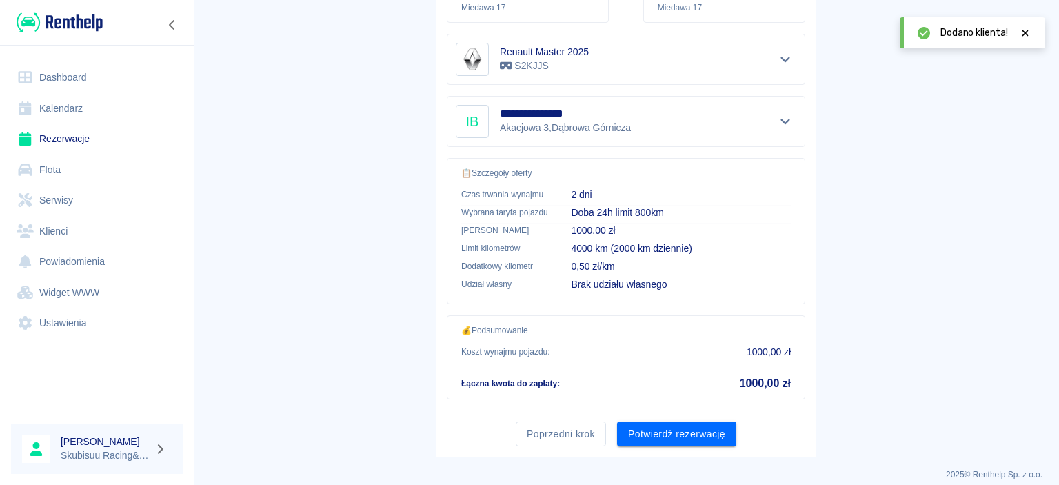
scroll to position [257, 0]
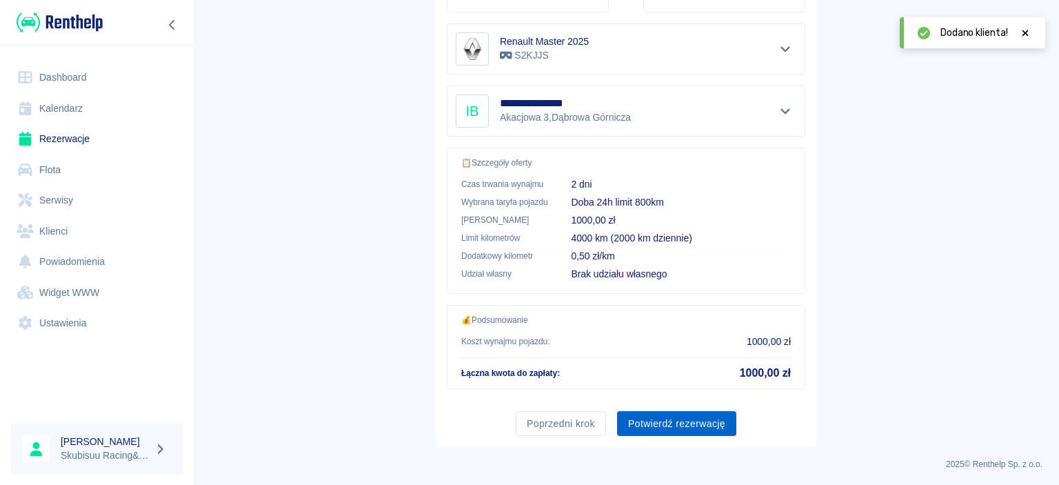
click at [661, 421] on button "Potwierdź rezerwację" at bounding box center [676, 424] width 119 height 26
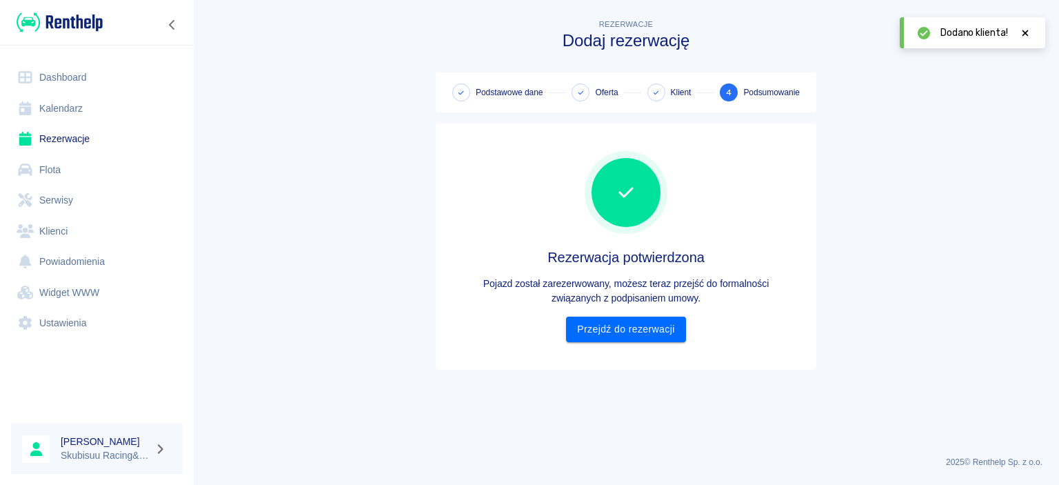
scroll to position [0, 0]
click at [630, 333] on link "Przejdź do rezerwacji" at bounding box center [625, 329] width 119 height 26
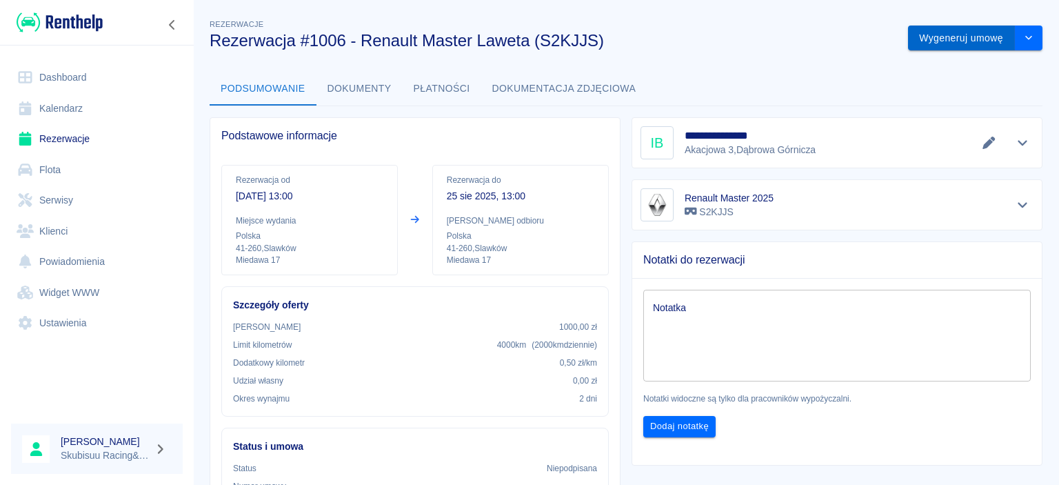
click at [950, 44] on button "Wygeneruj umowę" at bounding box center [961, 39] width 107 height 26
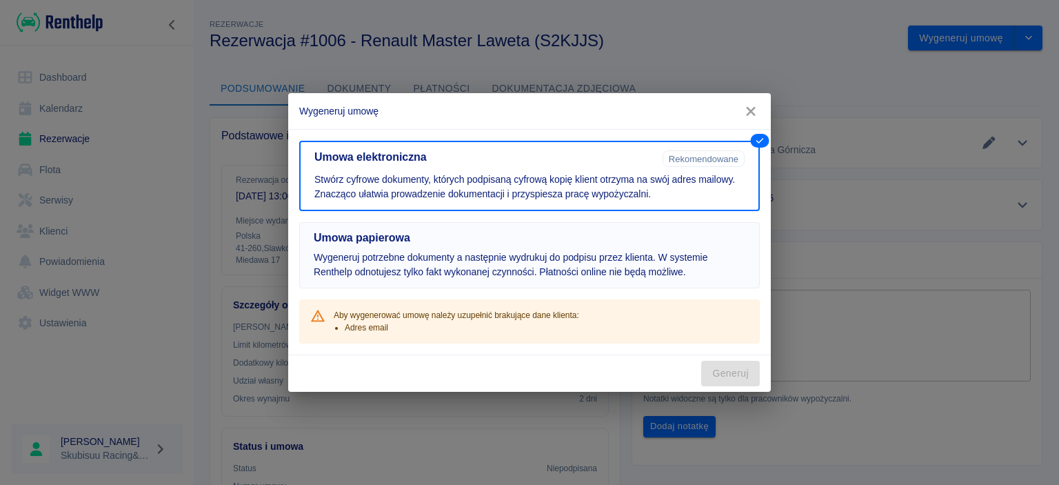
click at [494, 237] on h5 "Umowa papierowa" at bounding box center [530, 238] width 432 height 14
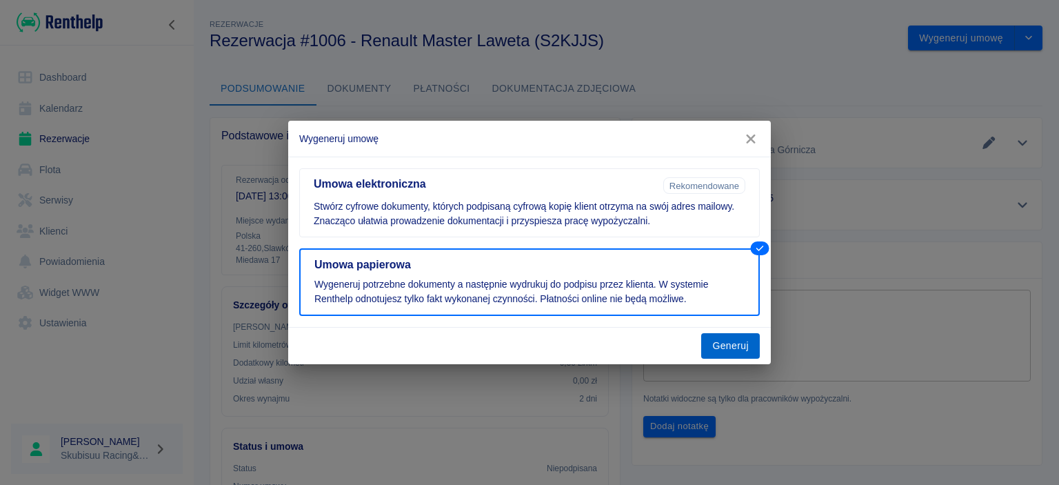
click at [718, 350] on button "Generuj" at bounding box center [730, 346] width 59 height 26
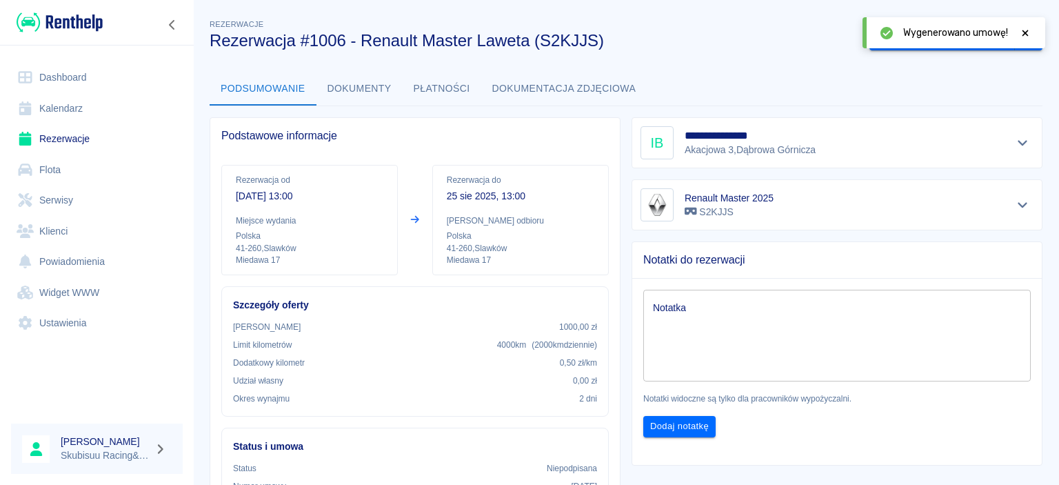
click at [372, 94] on button "Dokumenty" at bounding box center [359, 88] width 86 height 33
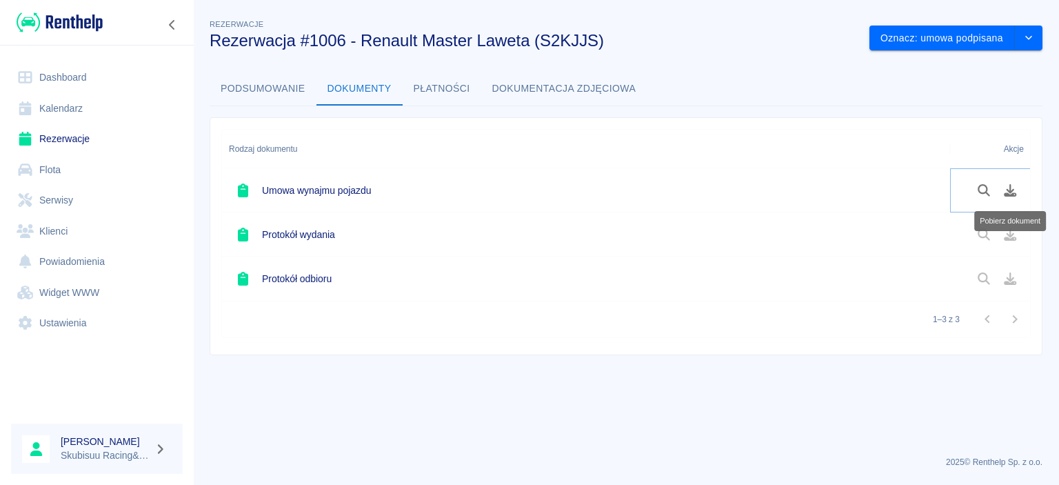
click at [1007, 191] on icon "Pobierz dokument" at bounding box center [1010, 190] width 16 height 12
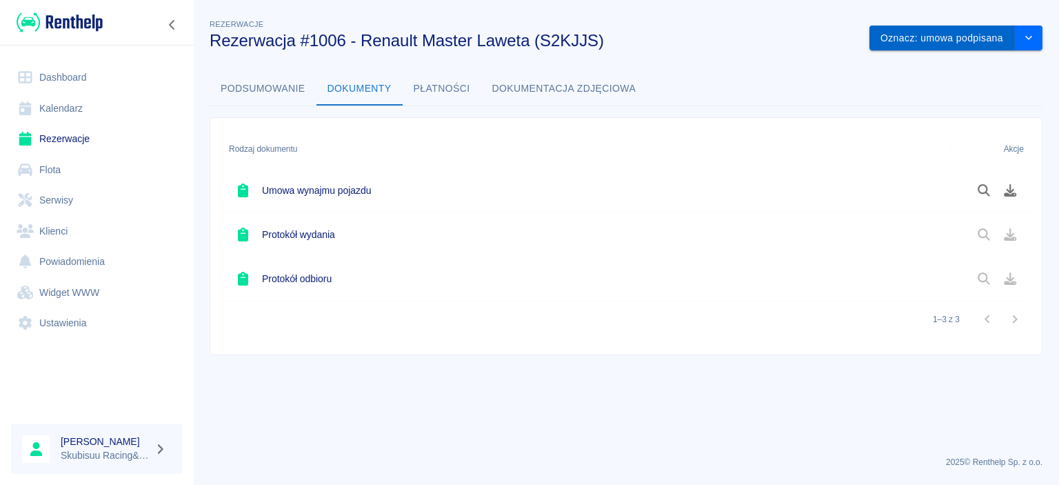
click at [988, 43] on button "Oznacz: umowa podpisana" at bounding box center [941, 39] width 145 height 26
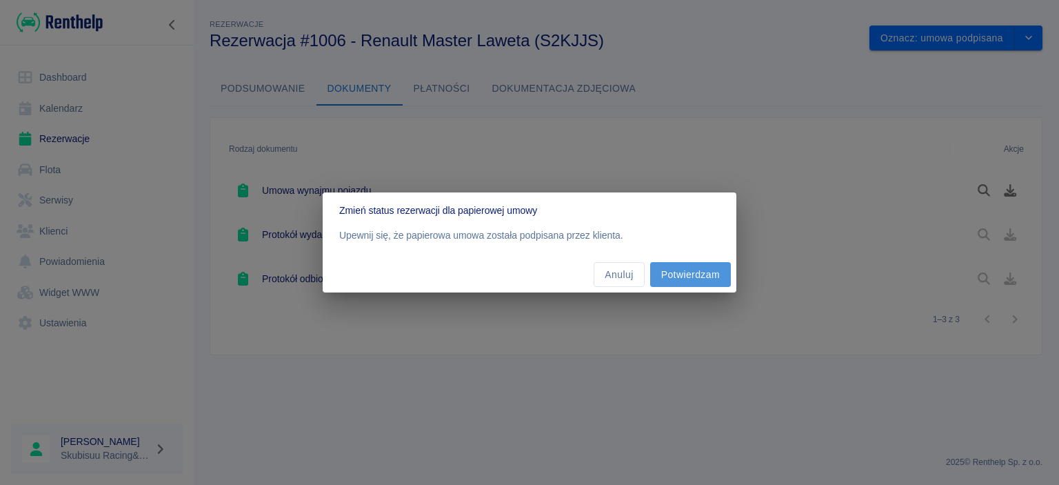
click at [696, 267] on button "Potwierdzam" at bounding box center [690, 275] width 81 height 26
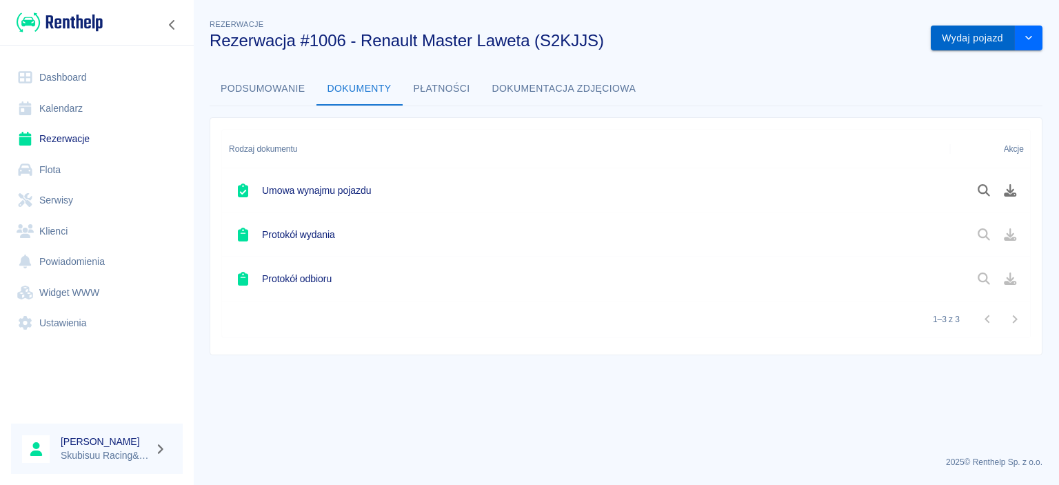
click at [978, 42] on button "Wydaj pojazd" at bounding box center [973, 39] width 84 height 26
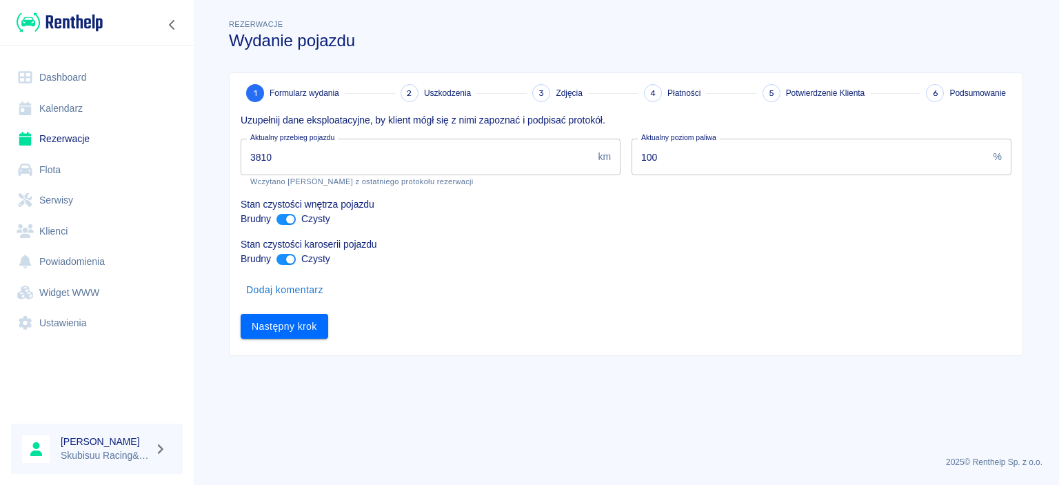
drag, startPoint x: 542, startPoint y: 350, endPoint x: 538, endPoint y: 336, distance: 14.4
click at [538, 336] on div "1 Formularz wydania 2 Uszkodzenia 3 Zdjęcia 4 Płatności 5 Potwierdzenie Klienta…" at bounding box center [626, 214] width 793 height 282
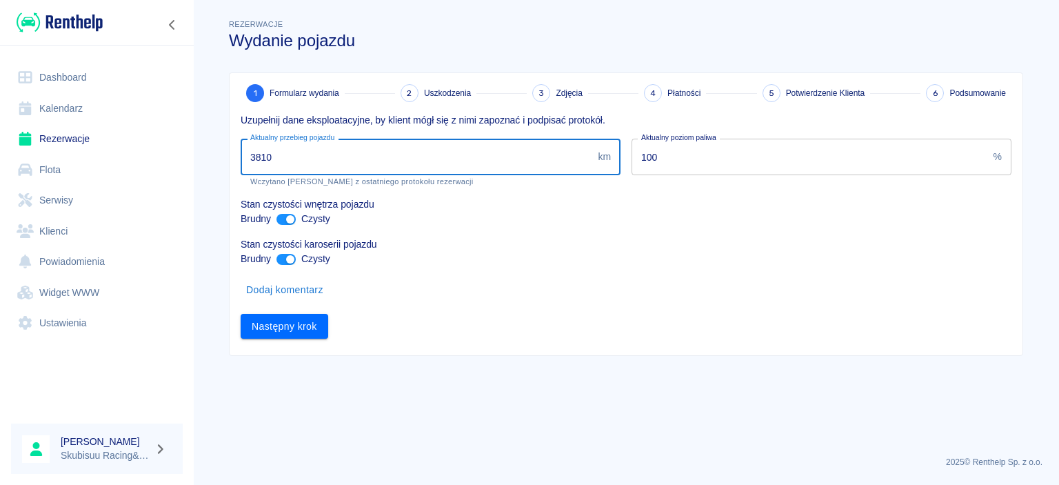
drag, startPoint x: 281, startPoint y: 172, endPoint x: 225, endPoint y: 157, distance: 58.5
click at [241, 157] on input "3810" at bounding box center [417, 157] width 352 height 37
type input "2"
type input "4202"
click at [283, 327] on button "Następny krok" at bounding box center [285, 327] width 88 height 26
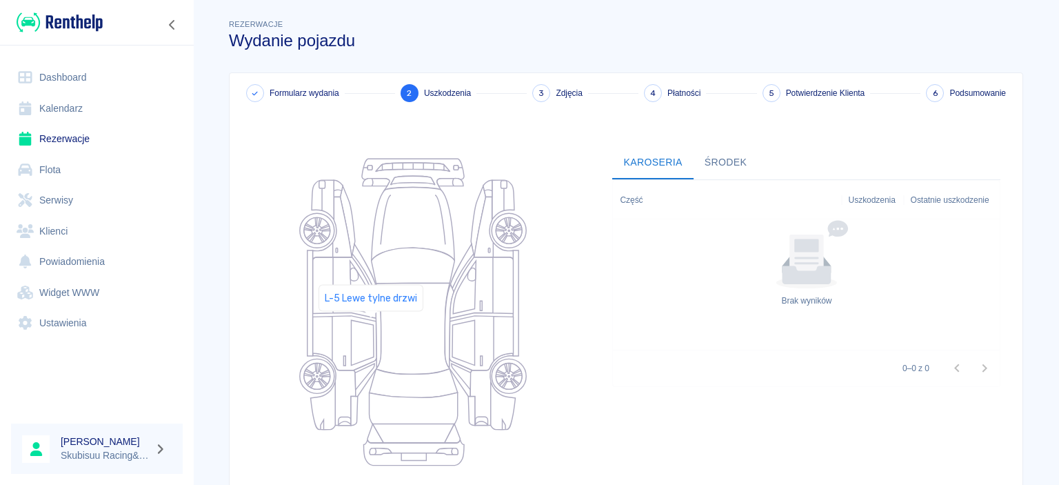
scroll to position [136, 0]
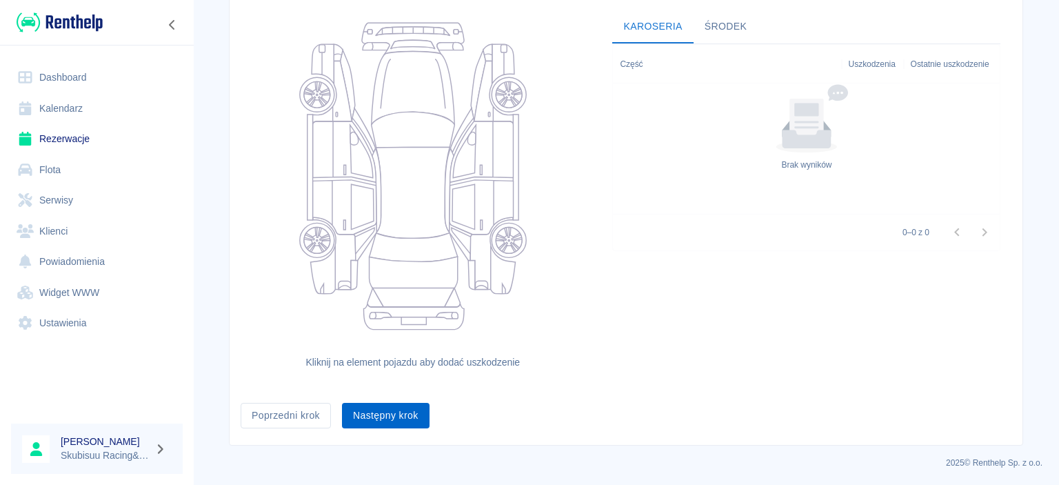
click at [402, 412] on button "Następny krok" at bounding box center [386, 416] width 88 height 26
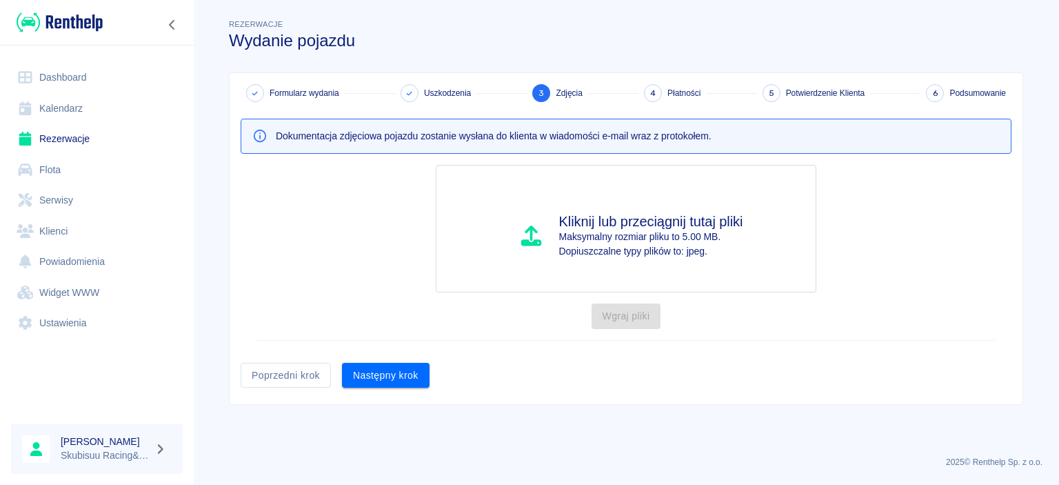
scroll to position [0, 0]
click at [399, 381] on button "Następny krok" at bounding box center [386, 376] width 88 height 26
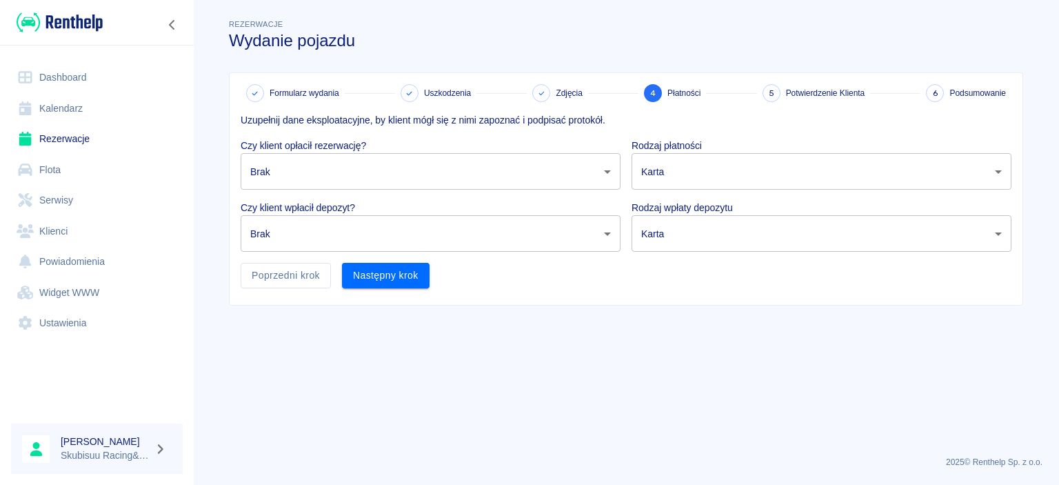
click at [403, 161] on body "Używamy plików Cookies, by zapewnić Ci najlepsze możliwe doświadczenie. Aby dow…" at bounding box center [529, 242] width 1059 height 485
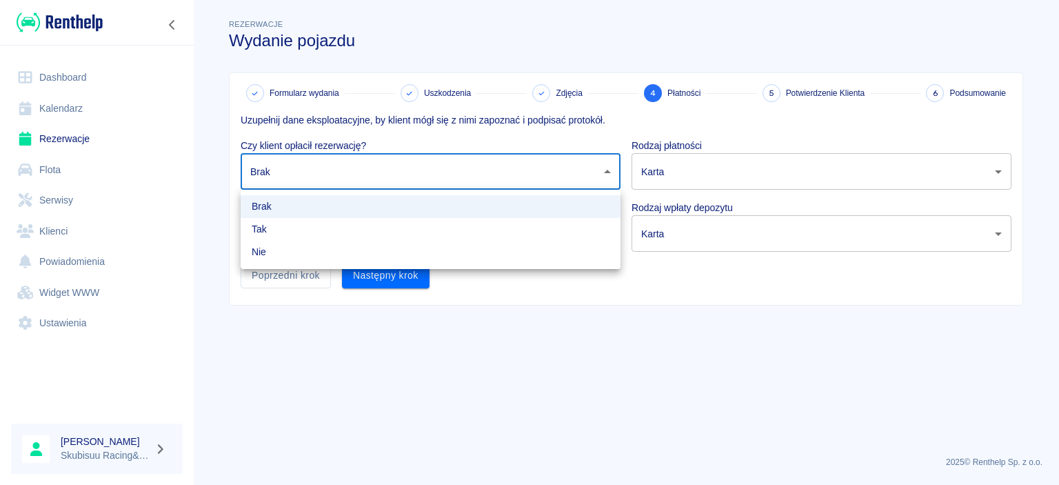
click at [380, 219] on li "Tak" at bounding box center [431, 229] width 380 height 23
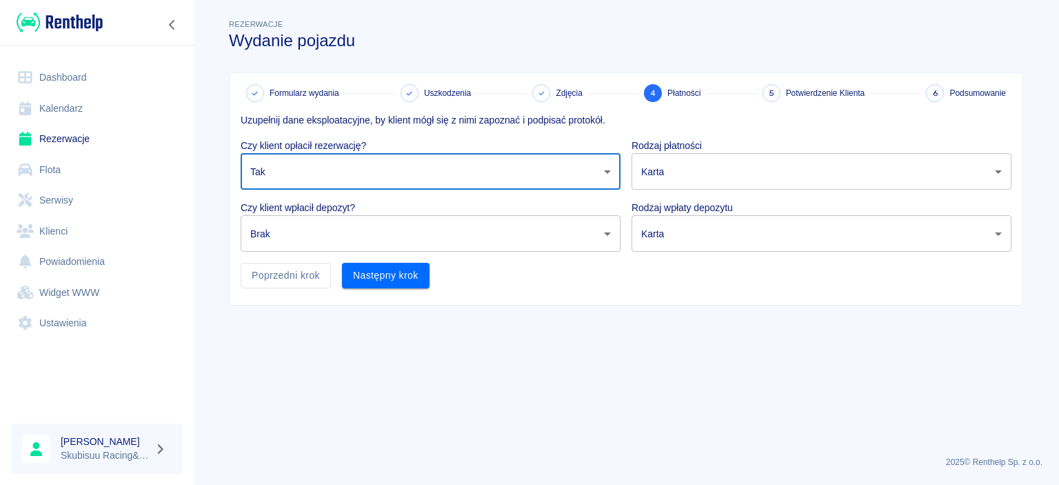
type input "true"
click at [663, 170] on body "Używamy plików Cookies, by zapewnić Ci najlepsze możliwe doświadczenie. Aby dow…" at bounding box center [529, 242] width 1059 height 485
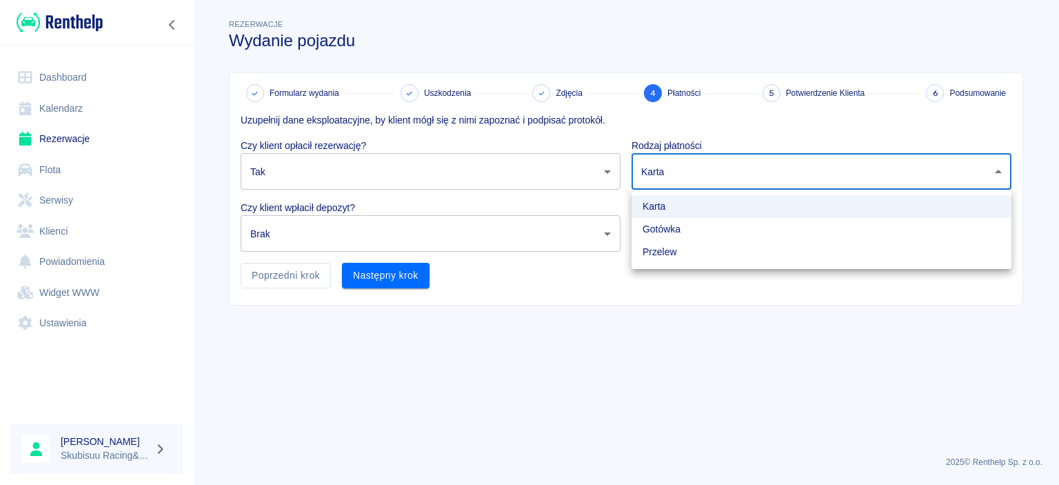
click at [665, 226] on li "Gotówka" at bounding box center [822, 229] width 380 height 23
type input "cash"
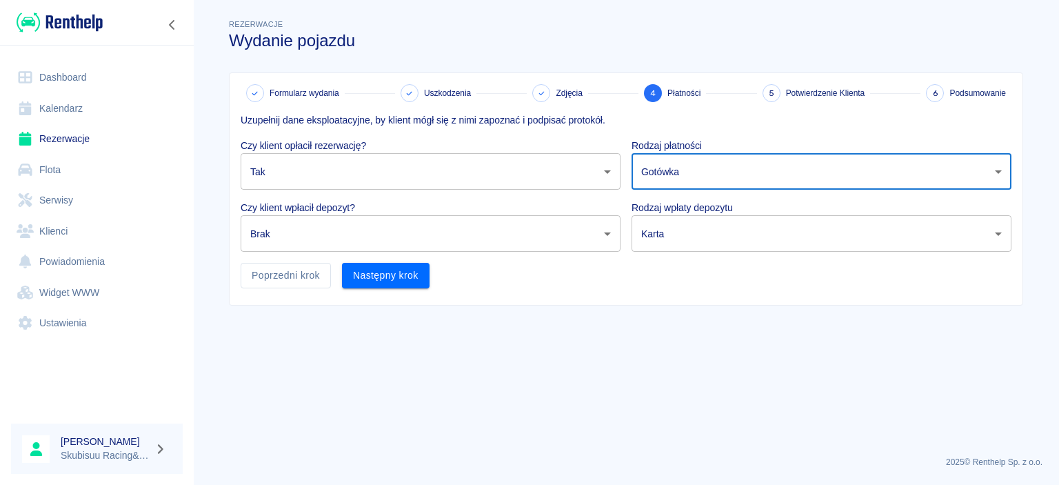
click at [669, 233] on body "Używamy plików Cookies, by zapewnić Ci najlepsze możliwe doświadczenie. Aby dow…" at bounding box center [529, 242] width 1059 height 485
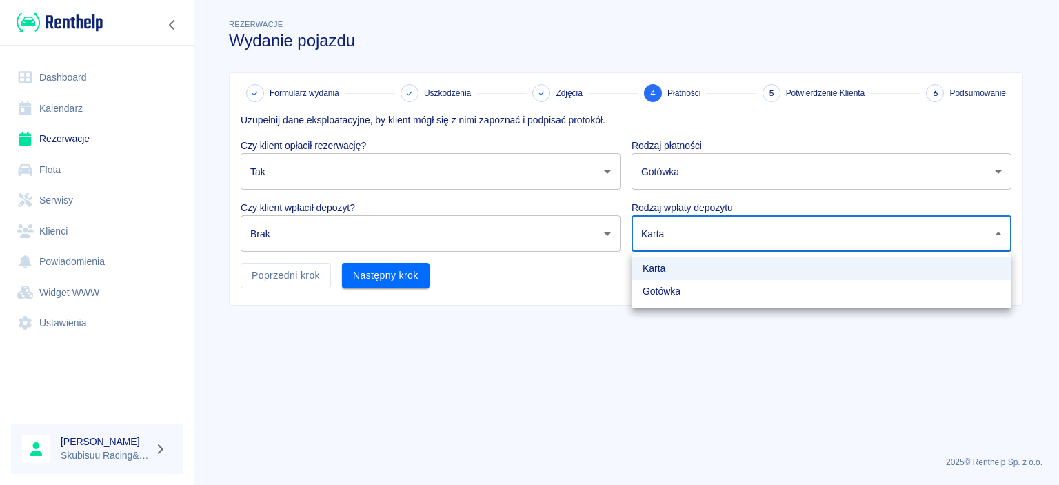
click at [677, 296] on li "Gotówka" at bounding box center [822, 291] width 380 height 23
type input "cash"
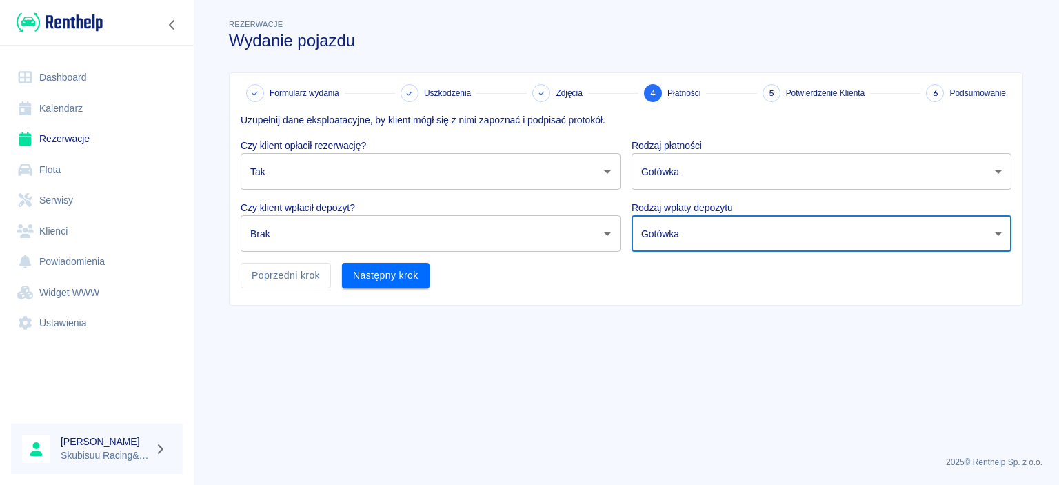
click at [330, 236] on body "Używamy plików Cookies, by zapewnić Ci najlepsze możliwe doświadczenie. Aby dow…" at bounding box center [529, 242] width 1059 height 485
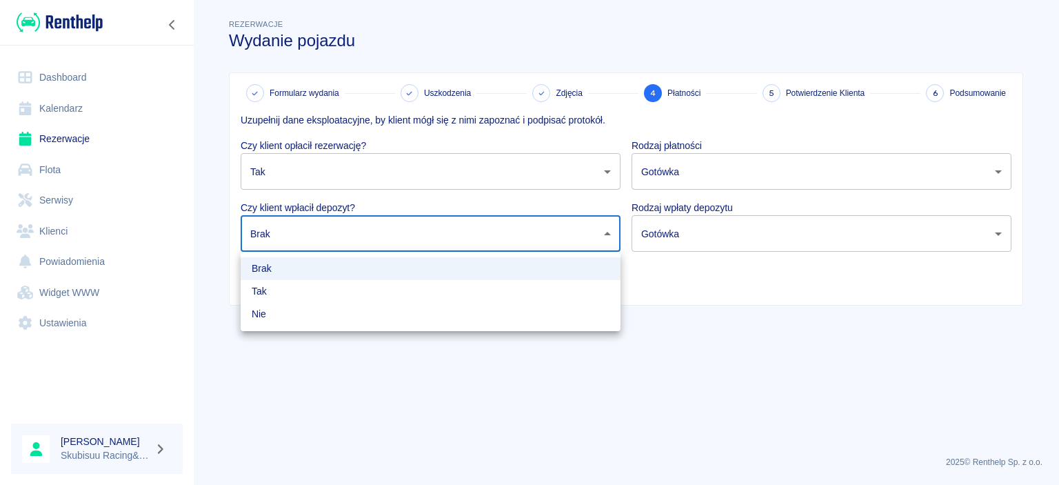
click at [322, 294] on li "Tak" at bounding box center [431, 291] width 380 height 23
type input "true"
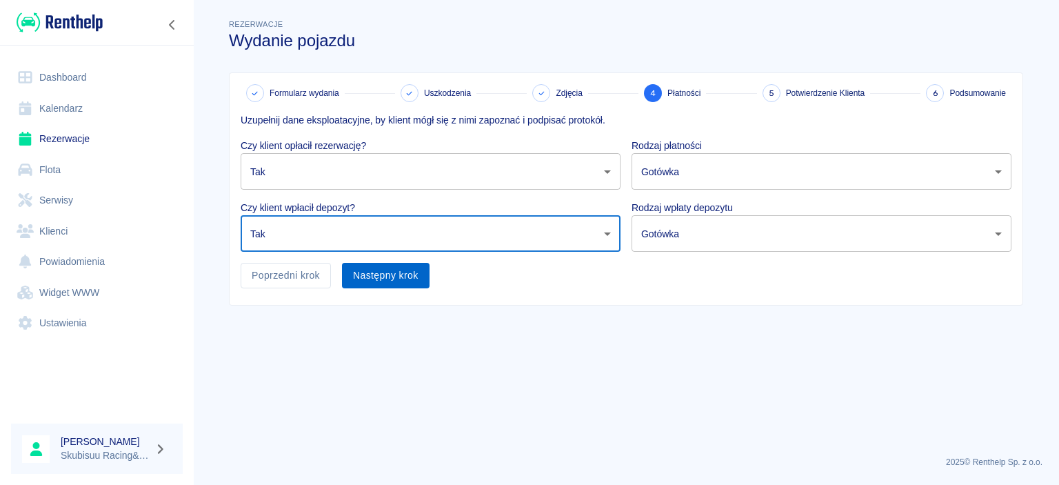
click at [383, 285] on button "Następny krok" at bounding box center [386, 276] width 88 height 26
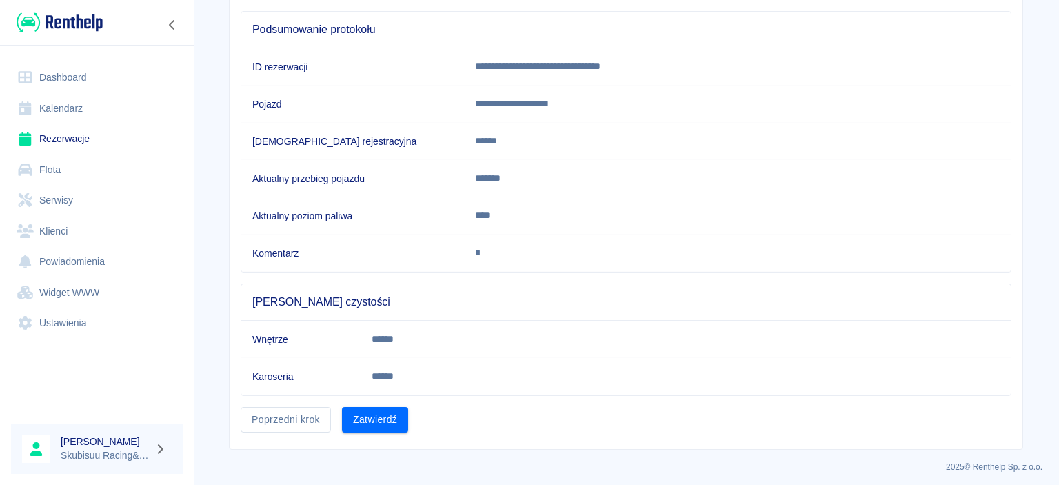
scroll to position [130, 0]
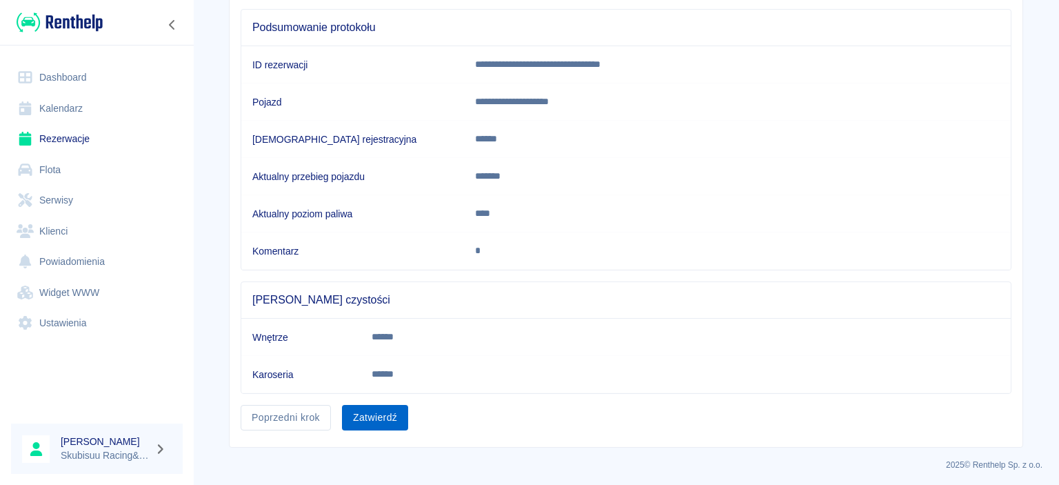
click at [390, 414] on button "Zatwierdź" at bounding box center [375, 418] width 66 height 26
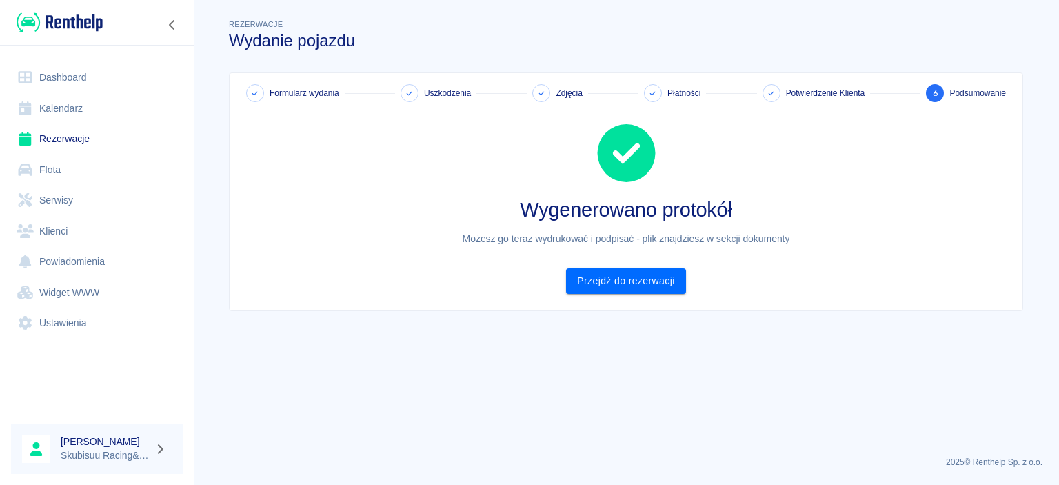
scroll to position [0, 0]
click at [624, 283] on link "Przejdź do rezerwacji" at bounding box center [625, 281] width 119 height 26
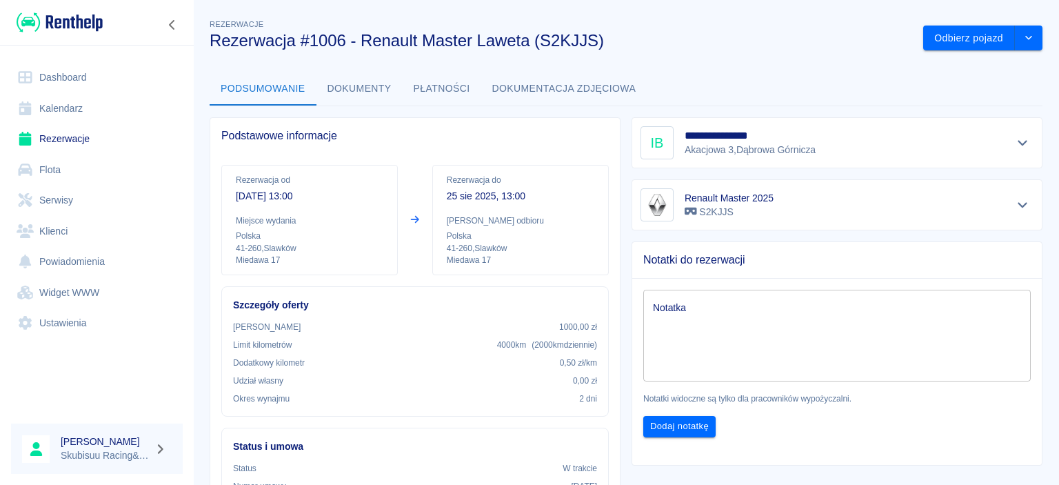
click at [820, 73] on div "Podsumowanie Dokumenty Płatności Dokumentacja zdjęciowa" at bounding box center [626, 88] width 833 height 33
